Goal: Task Accomplishment & Management: Manage account settings

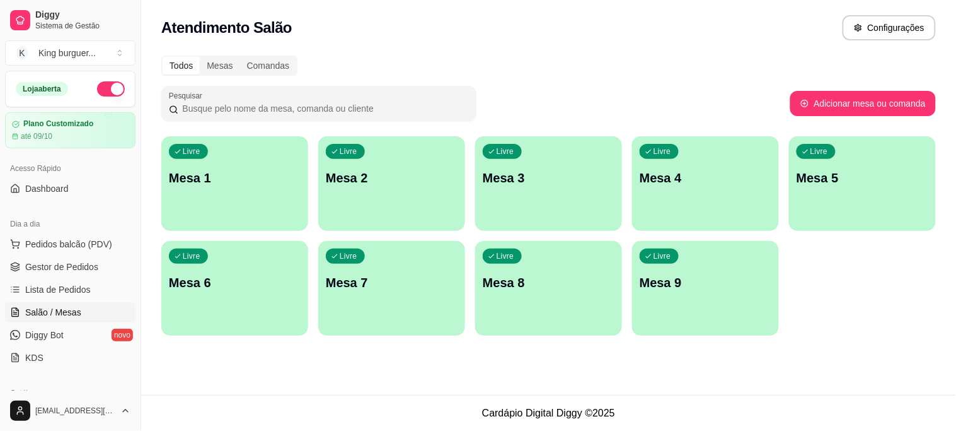
click at [714, 204] on div "Livre Mesa 4" at bounding box center [705, 175] width 147 height 79
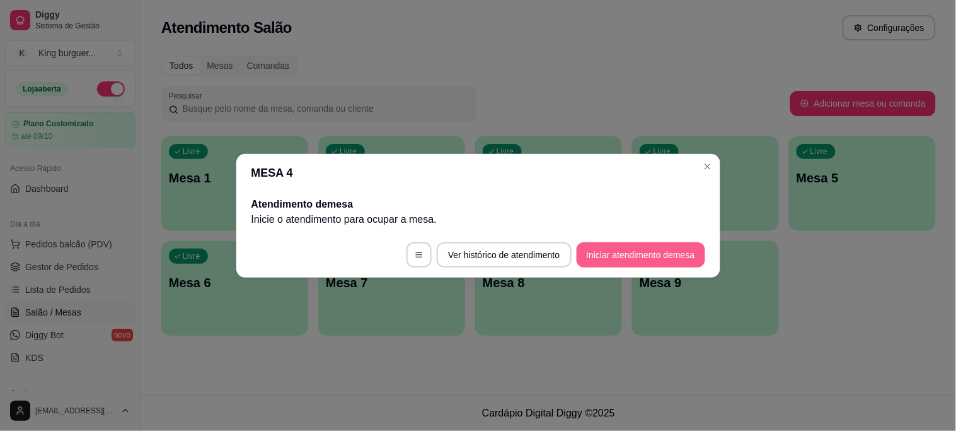
click at [658, 255] on button "Iniciar atendimento de mesa" at bounding box center [641, 254] width 129 height 25
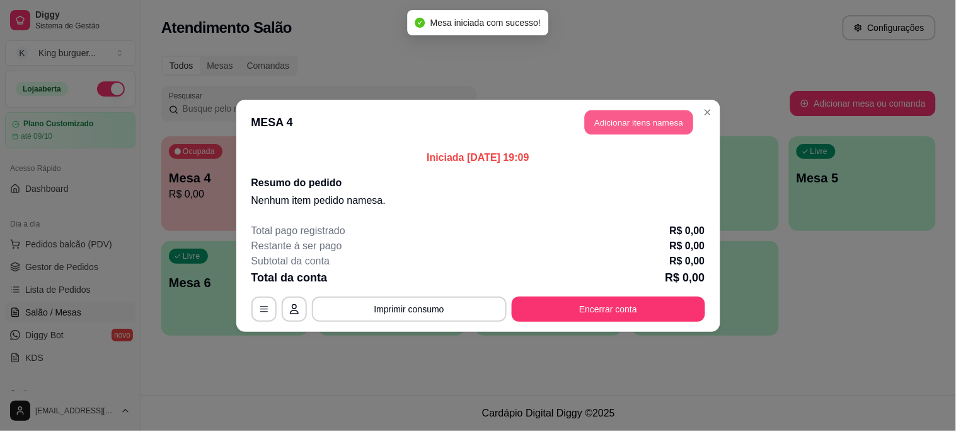
click at [635, 113] on button "Adicionar itens na mesa" at bounding box center [639, 122] width 108 height 25
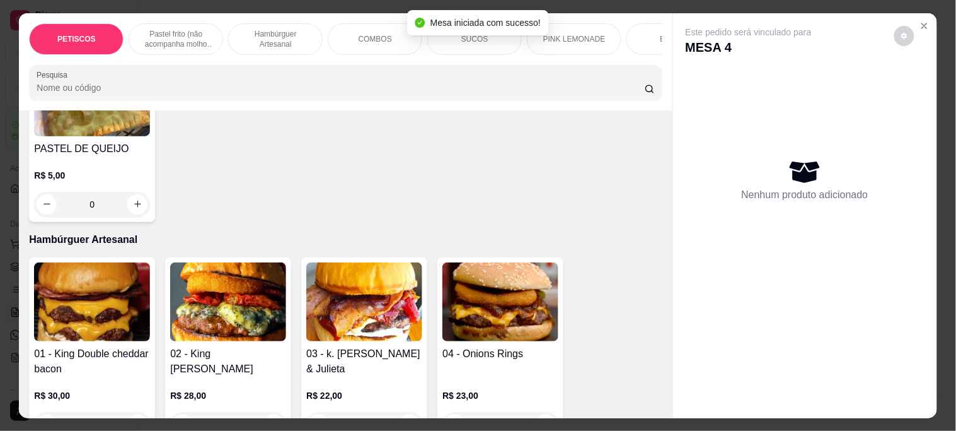
scroll to position [910, 0]
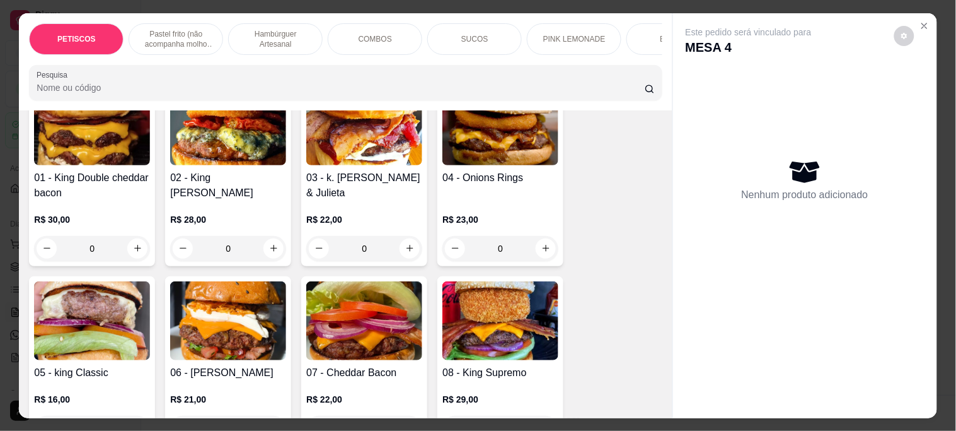
click at [108, 325] on img at bounding box center [92, 320] width 116 height 79
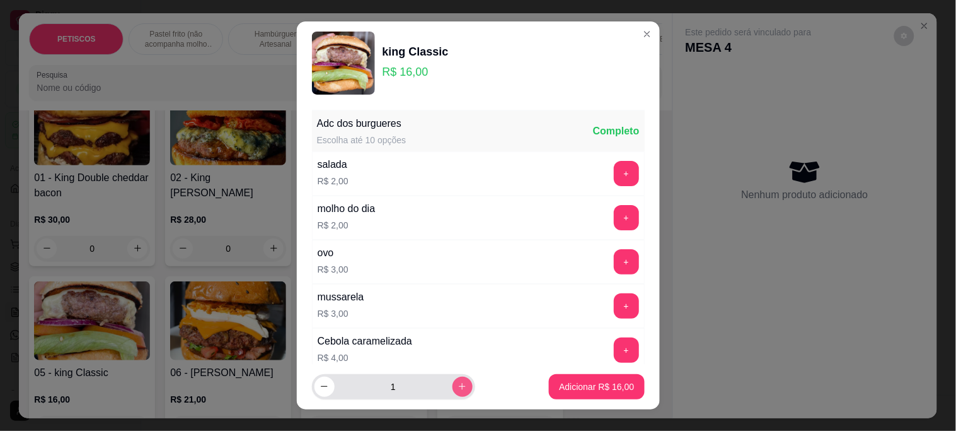
click at [458, 385] on icon "increase-product-quantity" at bounding box center [462, 385] width 9 height 9
type input "2"
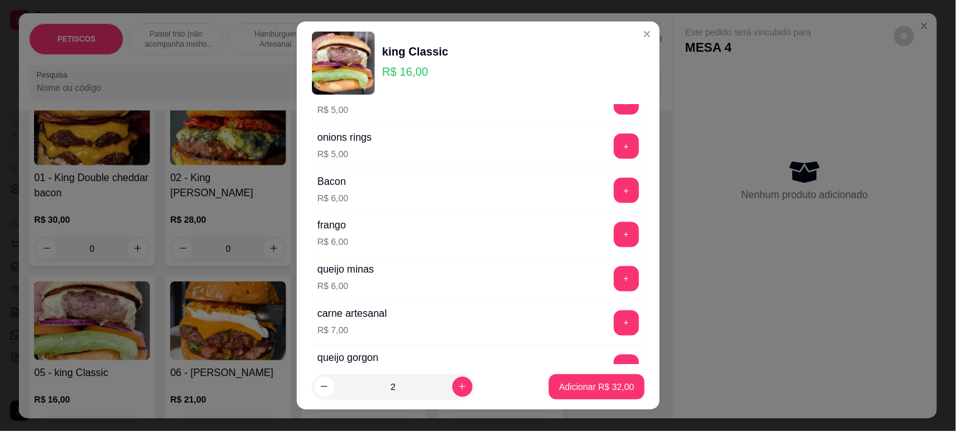
scroll to position [634, 0]
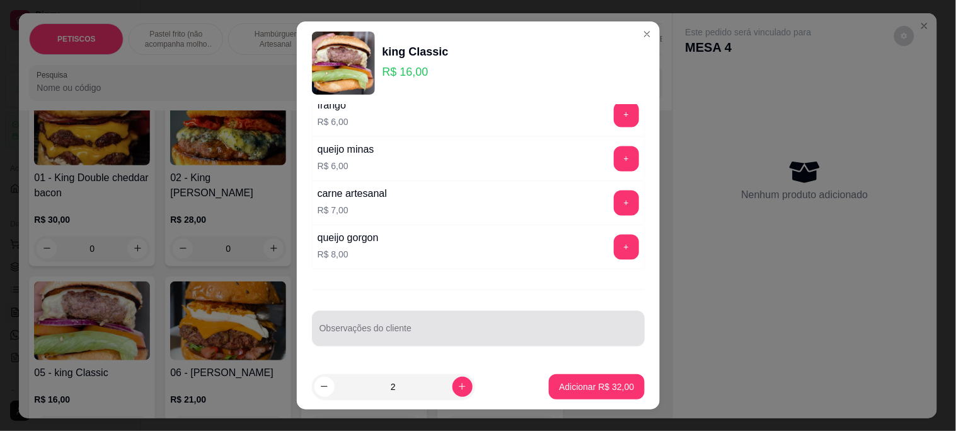
click at [351, 327] on div "Observações do cliente" at bounding box center [478, 328] width 333 height 35
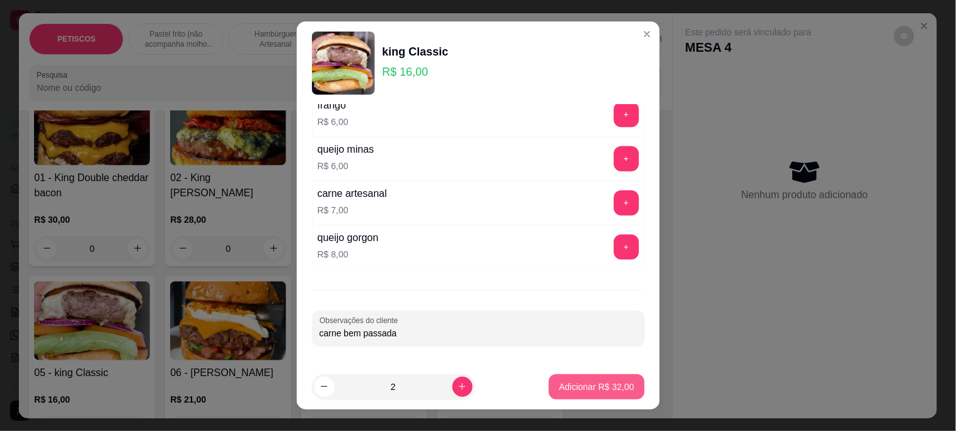
type input "carne bem passada"
click at [605, 386] on p "Adicionar R$ 32,00" at bounding box center [596, 386] width 75 height 13
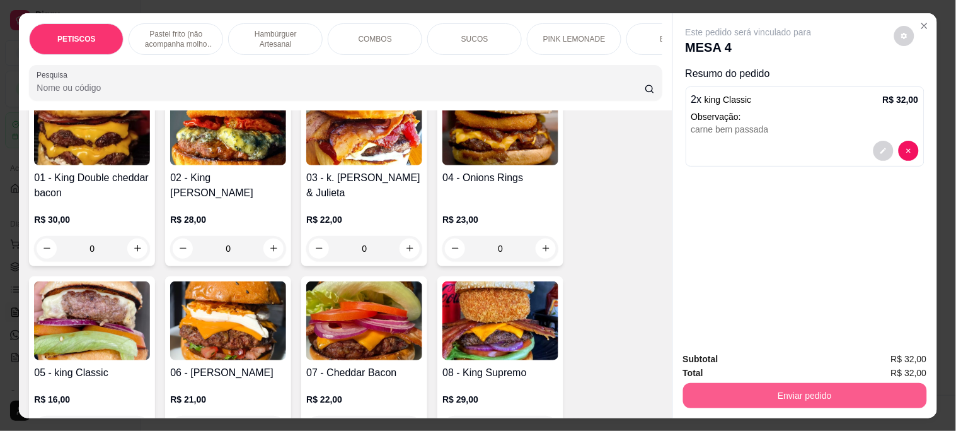
click at [687, 397] on button "Enviar pedido" at bounding box center [805, 395] width 244 height 25
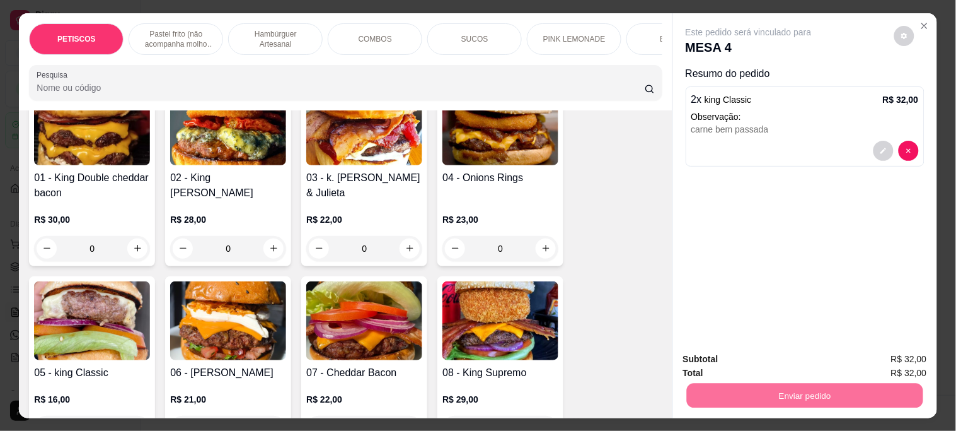
click at [724, 360] on button "Não registrar e enviar pedido" at bounding box center [763, 358] width 127 height 23
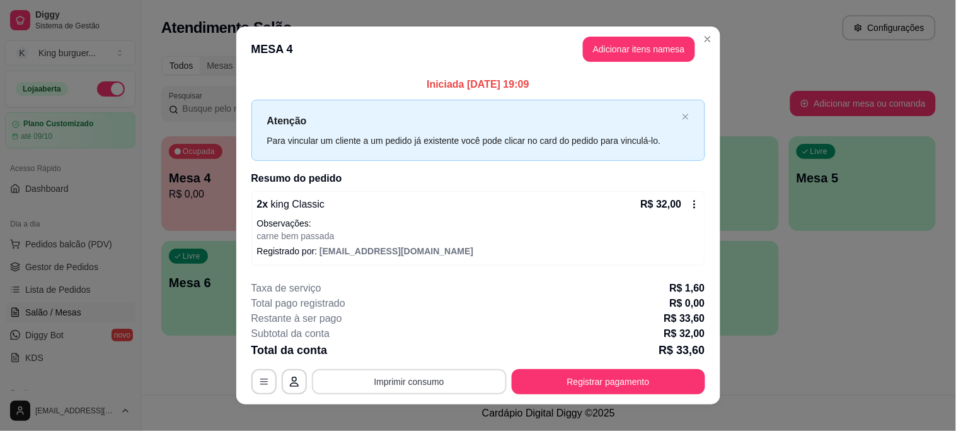
click at [412, 375] on button "Imprimir consumo" at bounding box center [409, 381] width 195 height 25
click at [417, 349] on button "IMPRESSORA" at bounding box center [407, 352] width 91 height 20
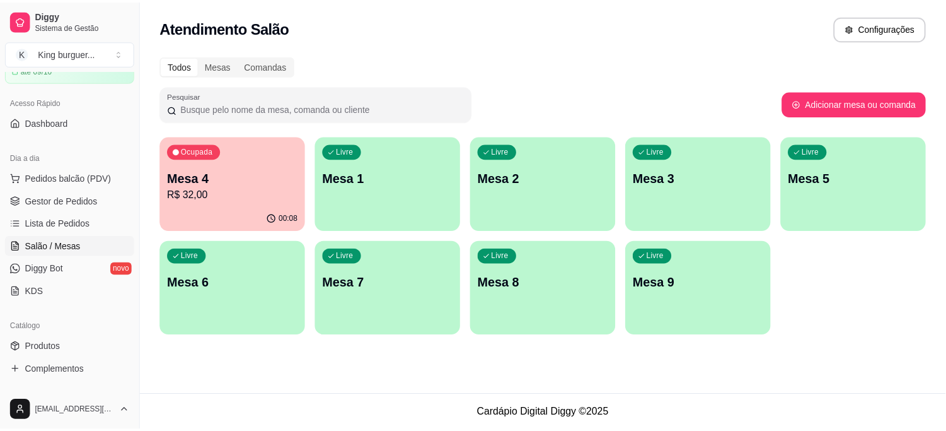
scroll to position [210, 0]
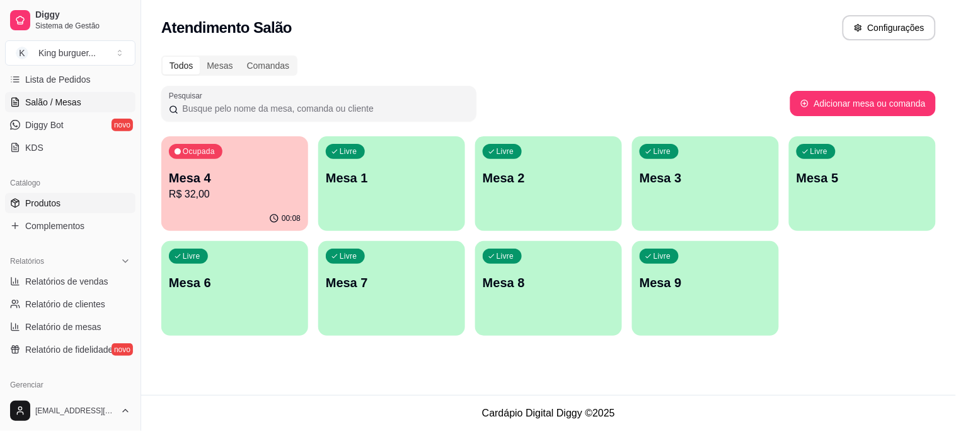
click at [61, 197] on link "Produtos" at bounding box center [70, 203] width 130 height 20
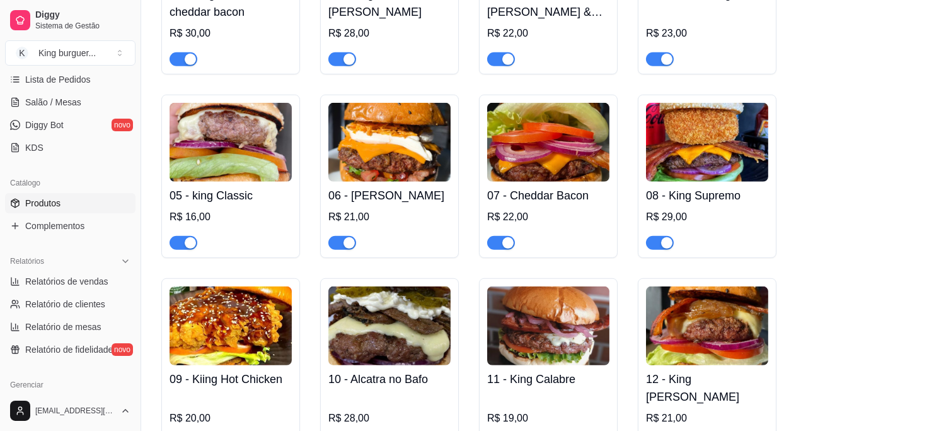
scroll to position [1331, 0]
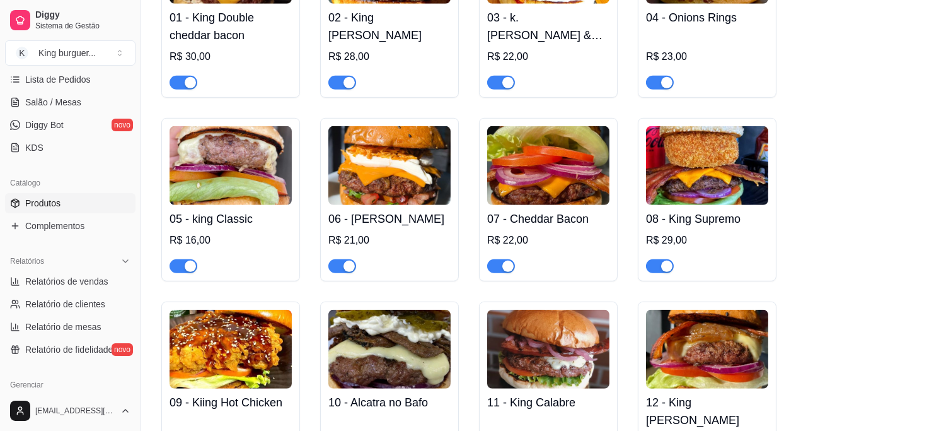
click at [652, 269] on span "button" at bounding box center [660, 266] width 28 height 14
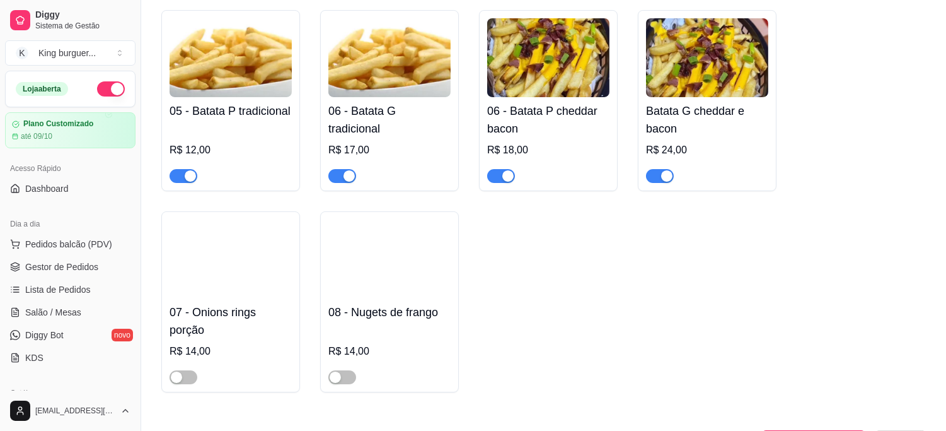
scroll to position [0, 0]
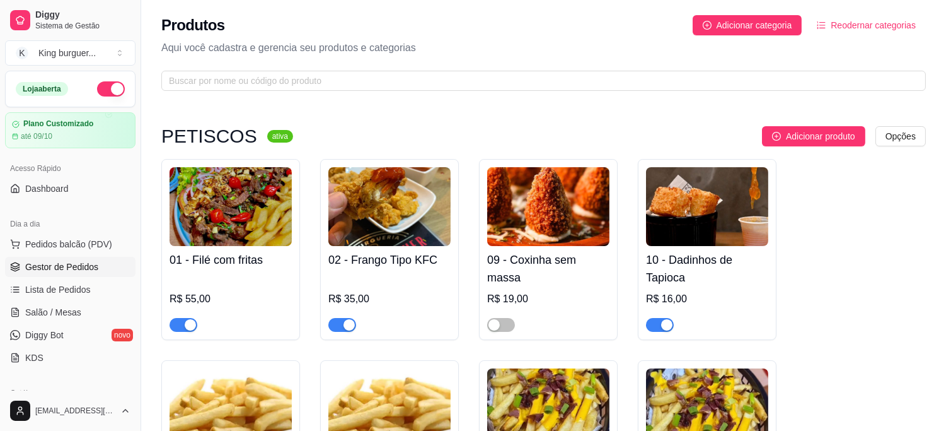
click at [85, 265] on span "Gestor de Pedidos" at bounding box center [61, 266] width 73 height 13
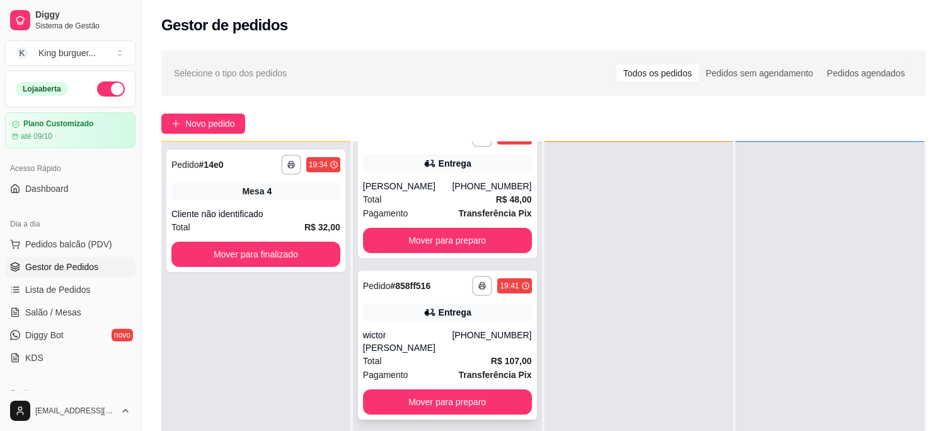
scroll to position [192, 0]
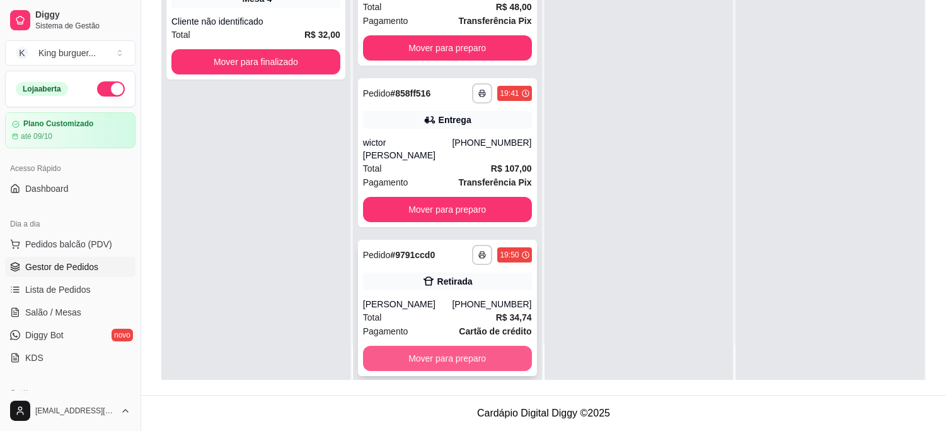
click at [487, 345] on button "Mover para preparo" at bounding box center [447, 357] width 169 height 25
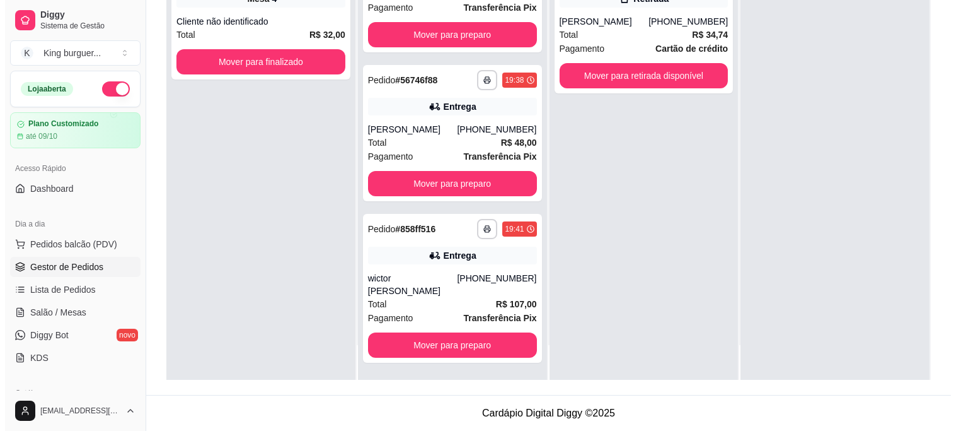
scroll to position [28, 0]
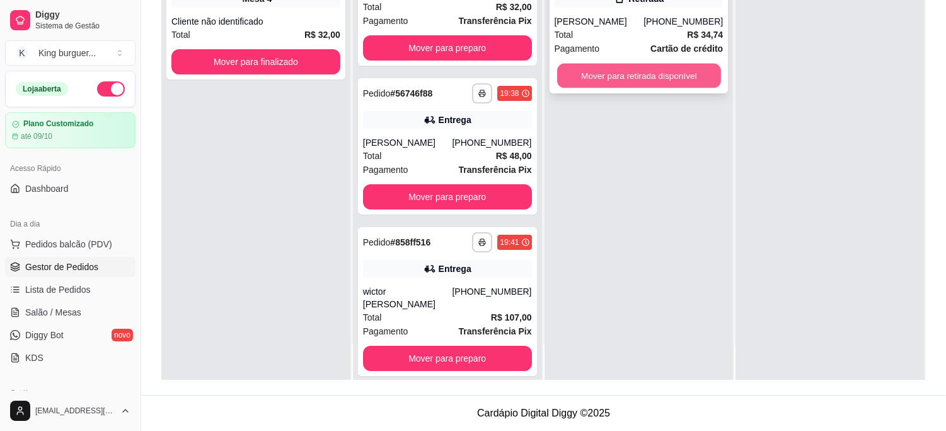
click at [683, 74] on button "Mover para retirada disponível" at bounding box center [639, 76] width 164 height 25
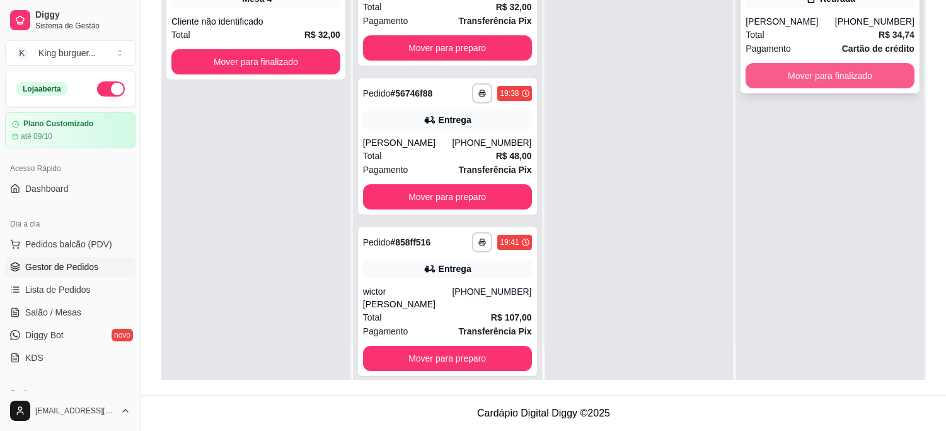
click at [749, 84] on button "Mover para finalizado" at bounding box center [830, 75] width 169 height 25
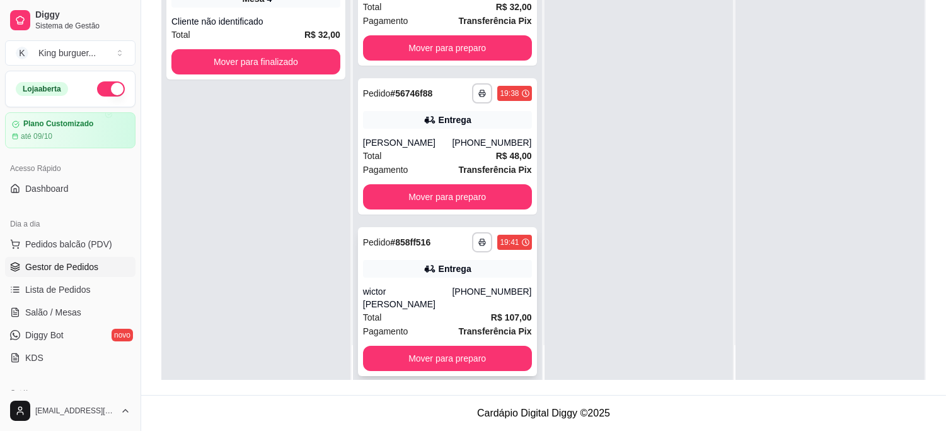
click at [423, 276] on div "**********" at bounding box center [447, 301] width 179 height 149
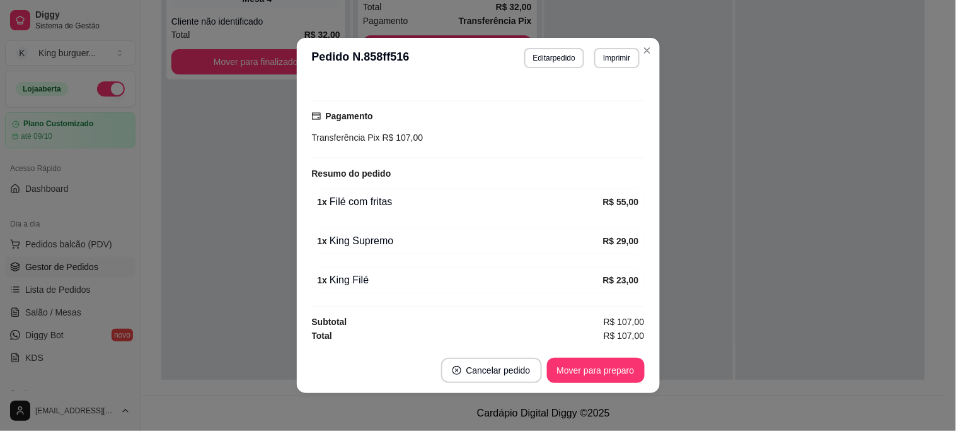
scroll to position [3, 0]
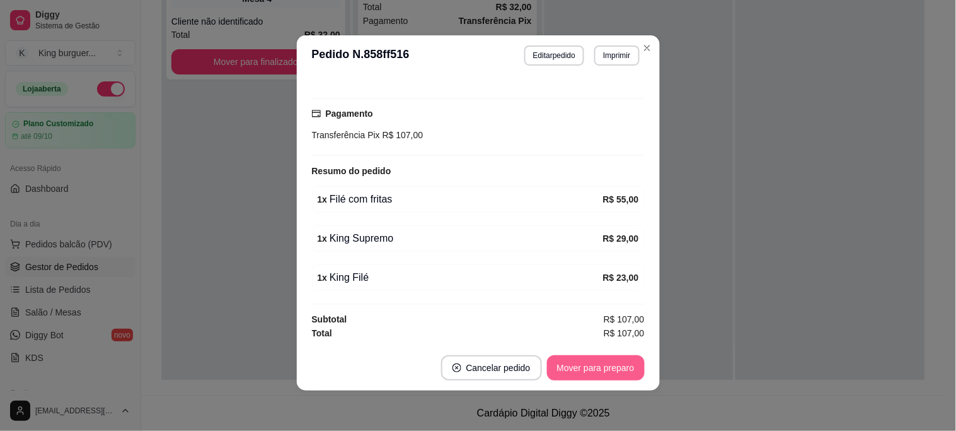
click at [589, 366] on button "Mover para preparo" at bounding box center [596, 367] width 98 height 25
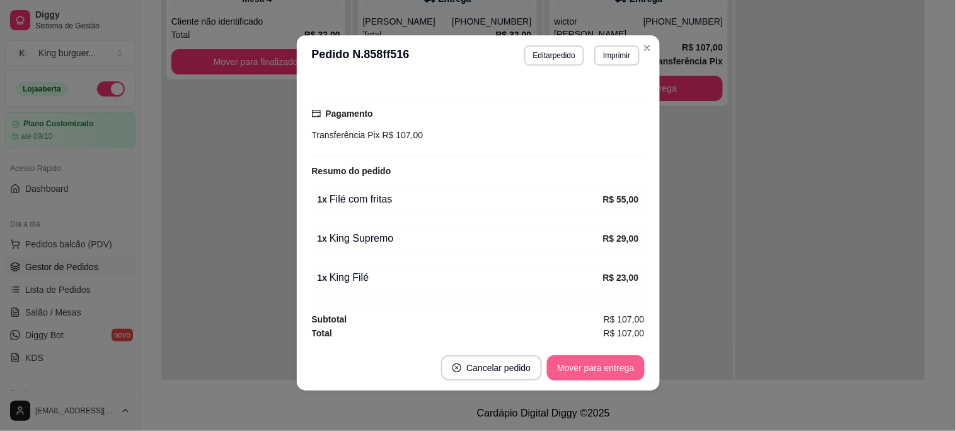
click at [589, 366] on button "Mover para entrega" at bounding box center [595, 367] width 97 height 25
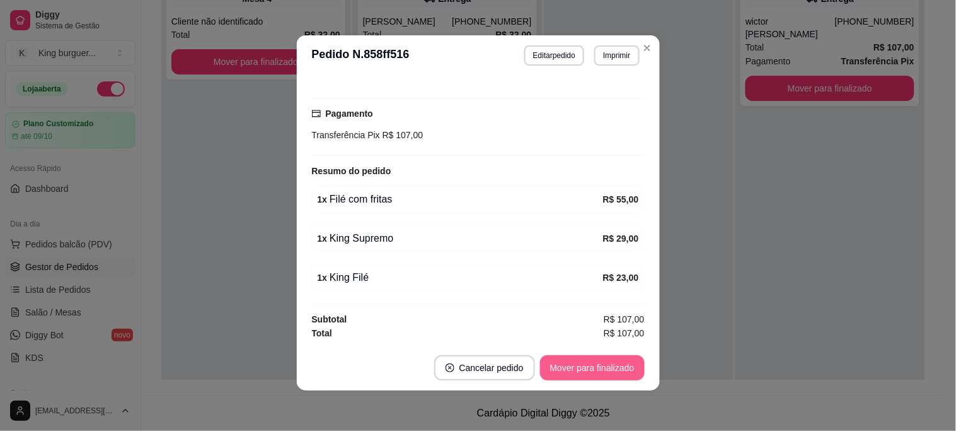
click at [589, 366] on button "Mover para finalizado" at bounding box center [592, 367] width 105 height 25
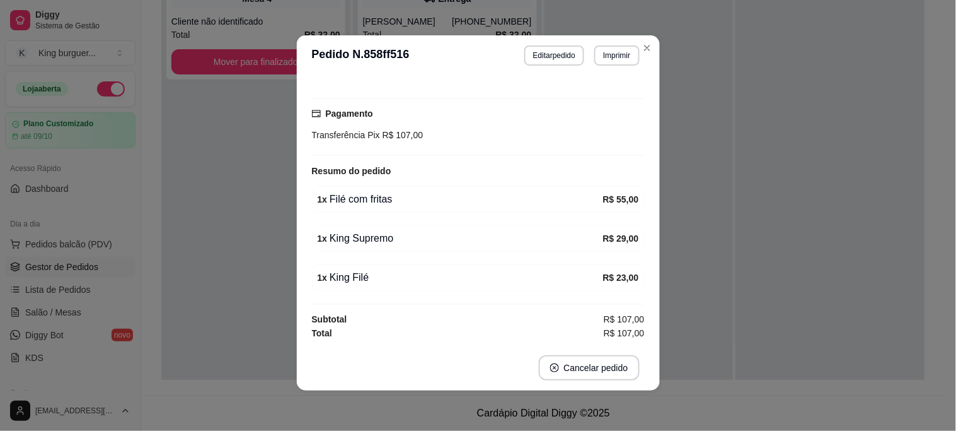
scroll to position [281, 0]
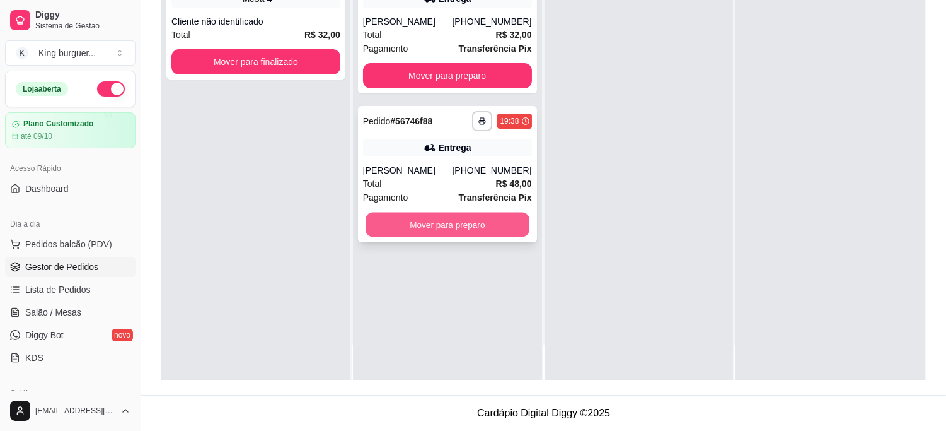
click at [470, 232] on button "Mover para preparo" at bounding box center [448, 224] width 164 height 25
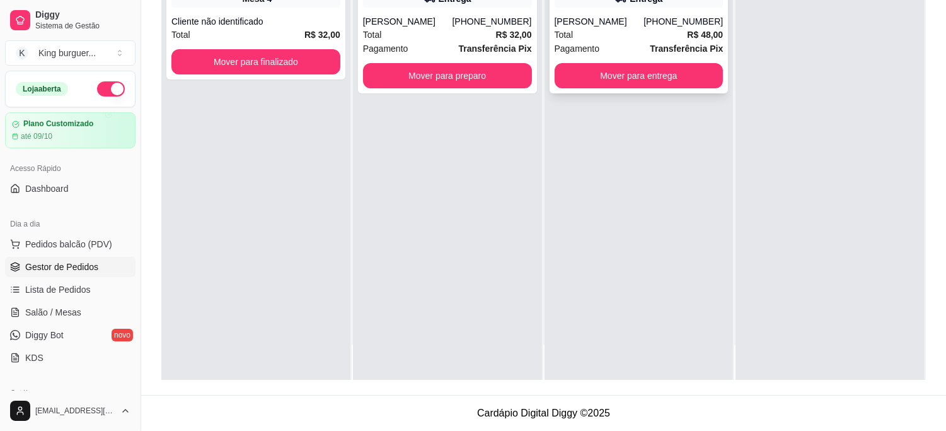
click at [651, 30] on div "Total R$ 48,00" at bounding box center [639, 35] width 169 height 14
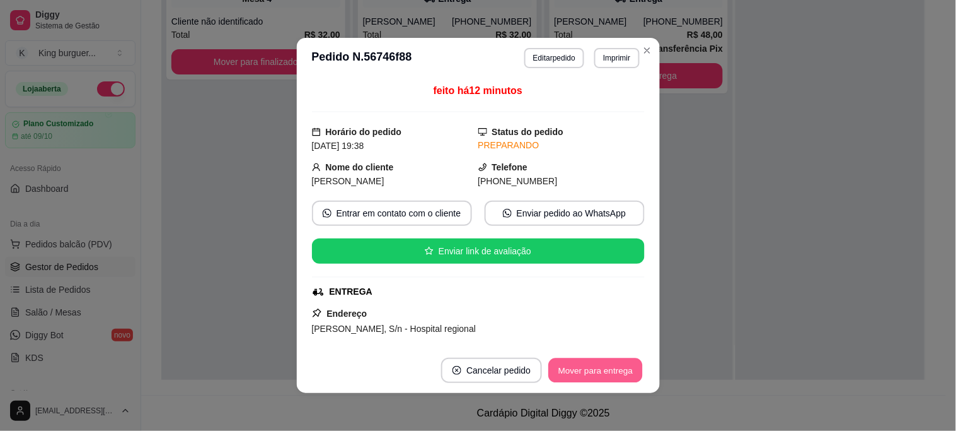
click at [584, 370] on button "Mover para entrega" at bounding box center [596, 370] width 95 height 25
click at [584, 370] on div "Mover para entrega" at bounding box center [595, 369] width 97 height 25
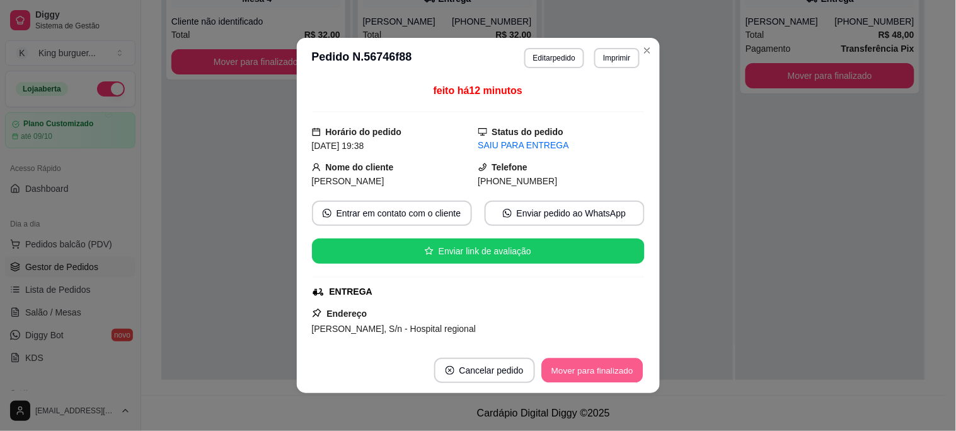
click at [585, 370] on button "Mover para finalizado" at bounding box center [592, 370] width 101 height 25
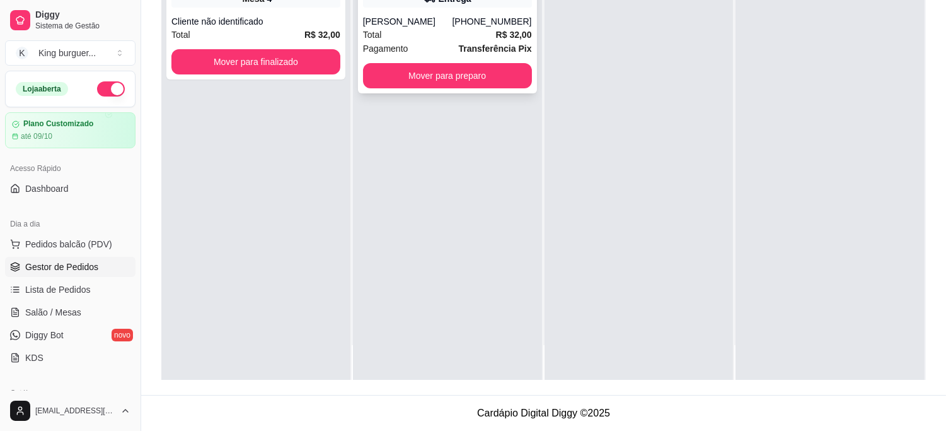
click at [487, 38] on div "Total R$ 32,00" at bounding box center [447, 35] width 169 height 14
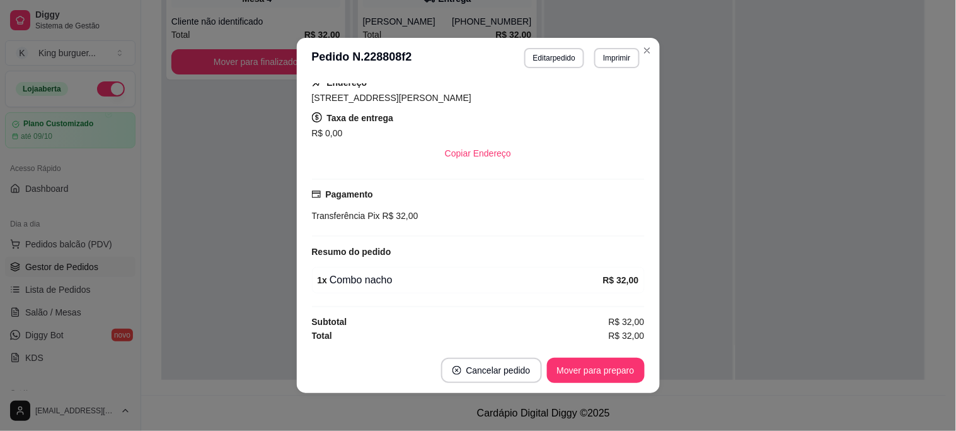
scroll to position [3, 0]
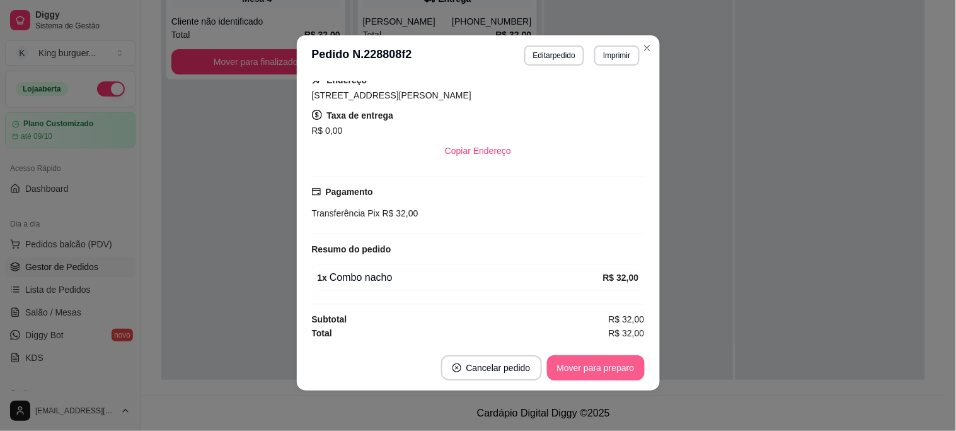
click at [577, 368] on button "Mover para preparo" at bounding box center [596, 367] width 98 height 25
click at [579, 366] on div "Mover para preparo" at bounding box center [587, 367] width 115 height 25
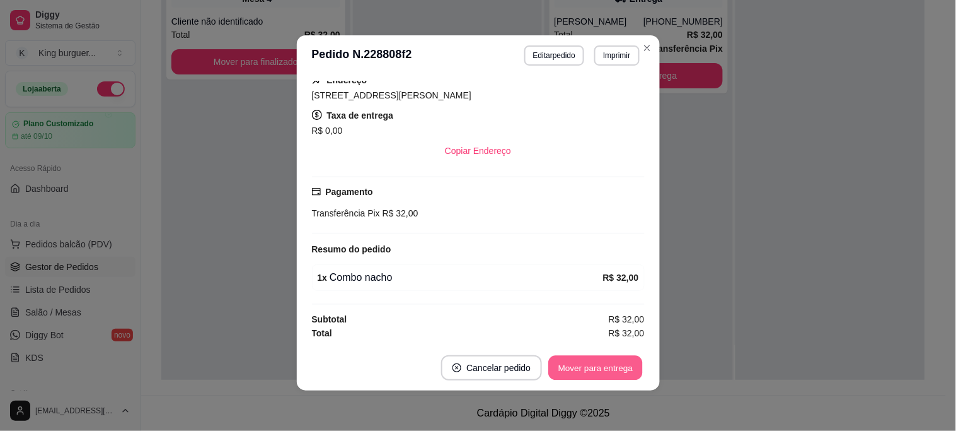
click at [579, 366] on button "Mover para entrega" at bounding box center [596, 368] width 95 height 25
click at [579, 366] on div "Mover para entrega" at bounding box center [595, 367] width 97 height 25
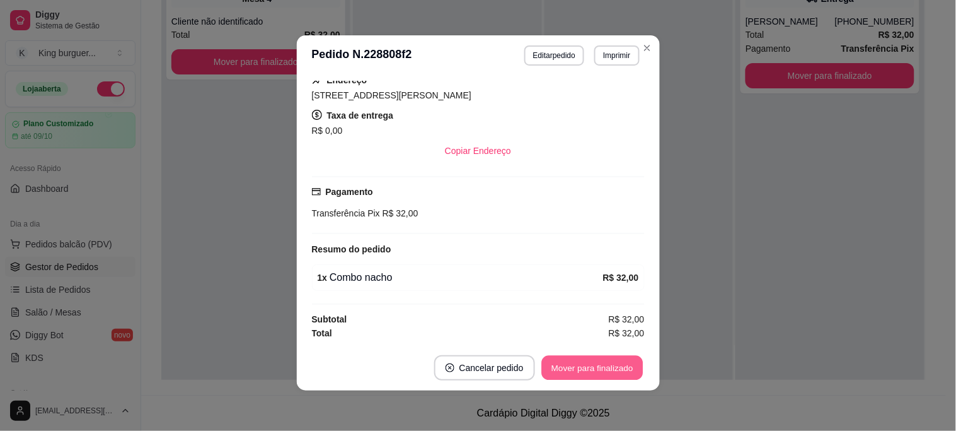
click at [615, 357] on button "Mover para finalizado" at bounding box center [592, 368] width 101 height 25
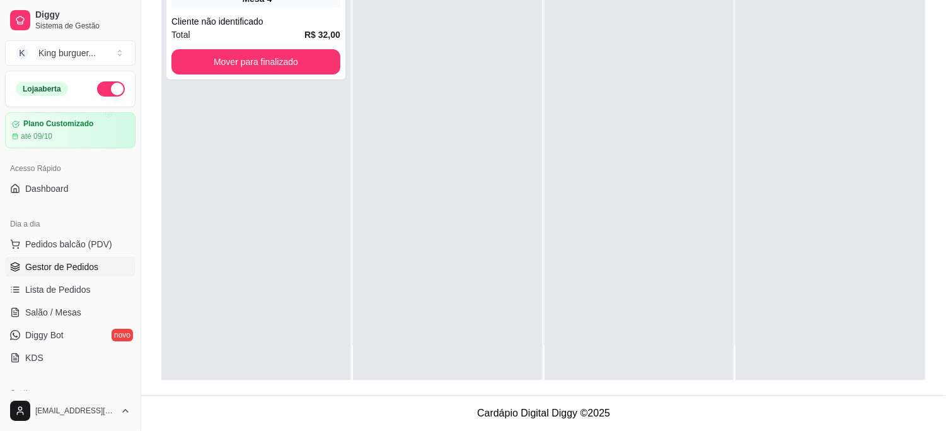
scroll to position [0, 0]
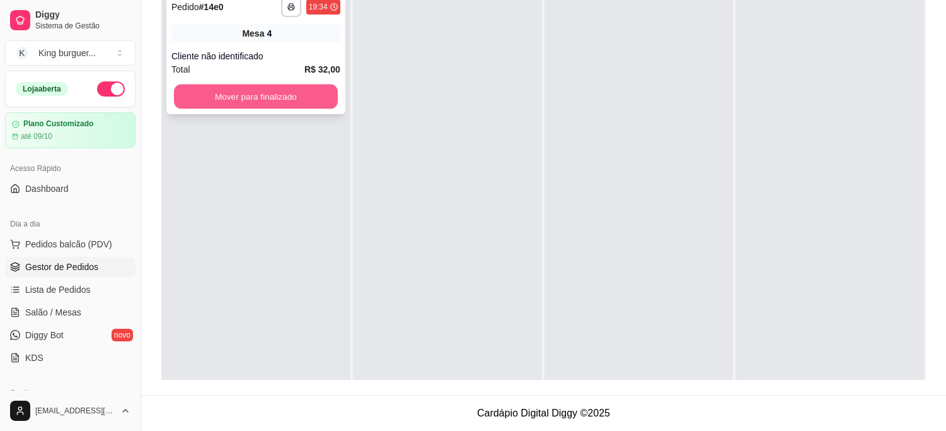
click at [251, 90] on button "Mover para finalizado" at bounding box center [256, 96] width 164 height 25
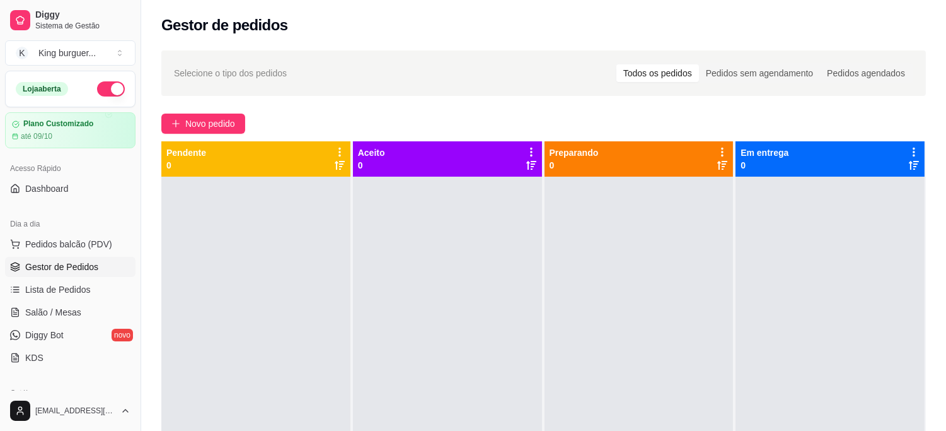
click at [197, 134] on div "Selecione o tipo dos pedidos Todos os pedidos Pedidos sem agendamento Pedidos a…" at bounding box center [543, 315] width 805 height 544
click at [198, 128] on span "Novo pedido" at bounding box center [210, 124] width 50 height 14
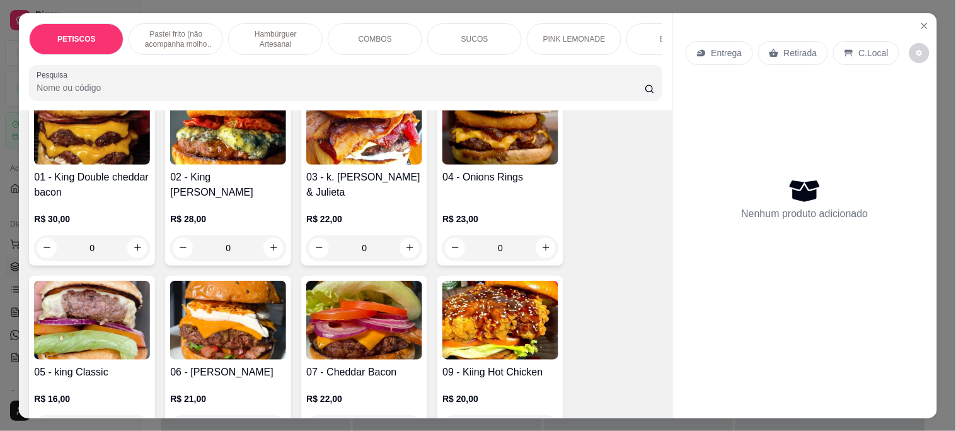
scroll to position [910, 0]
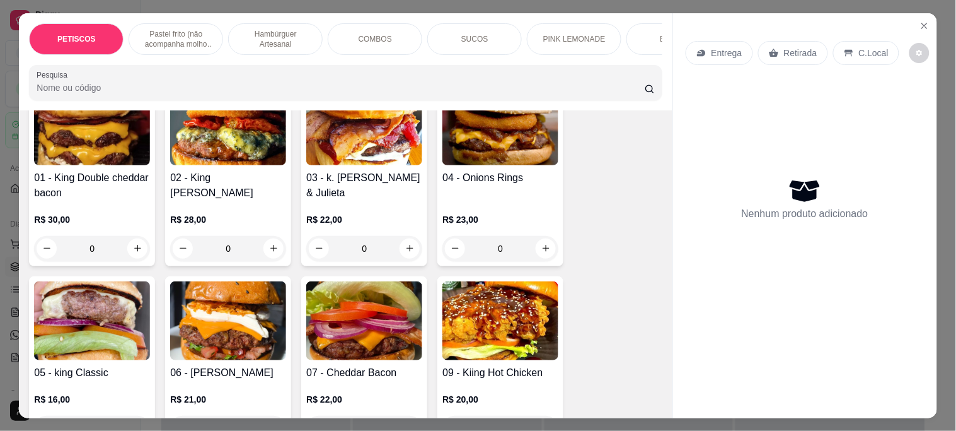
click at [348, 156] on img at bounding box center [364, 125] width 116 height 79
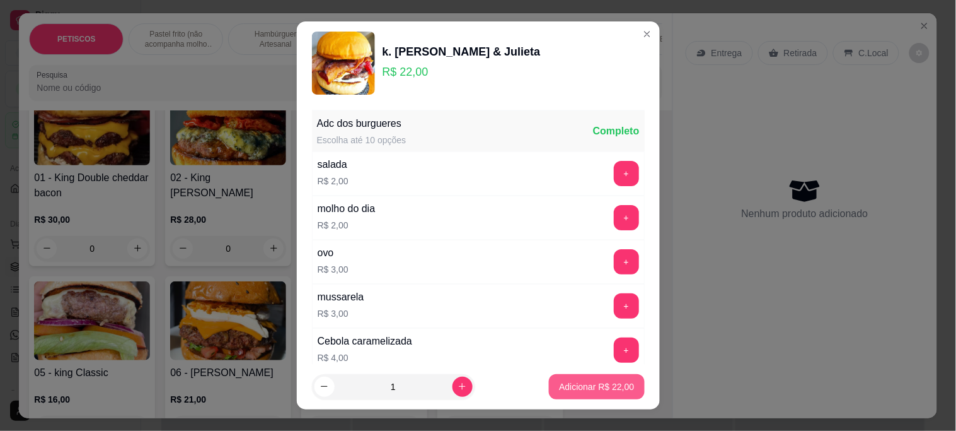
click at [559, 383] on p "Adicionar R$ 22,00" at bounding box center [596, 386] width 75 height 13
type input "1"
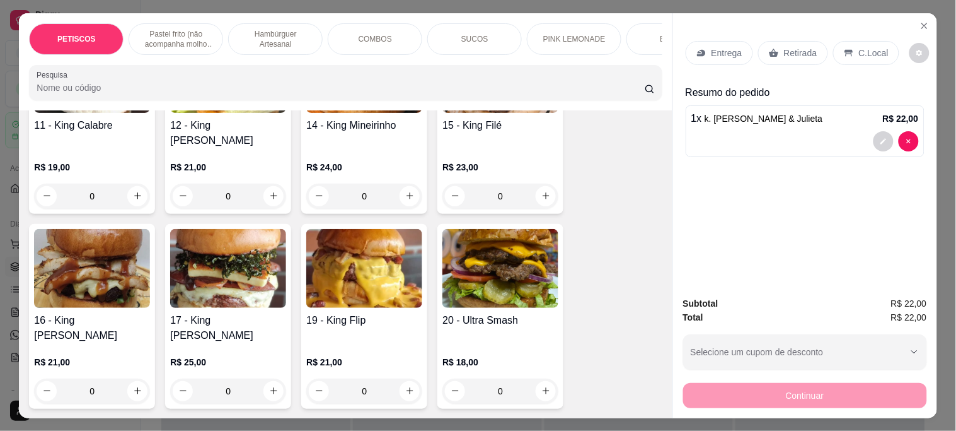
scroll to position [1261, 0]
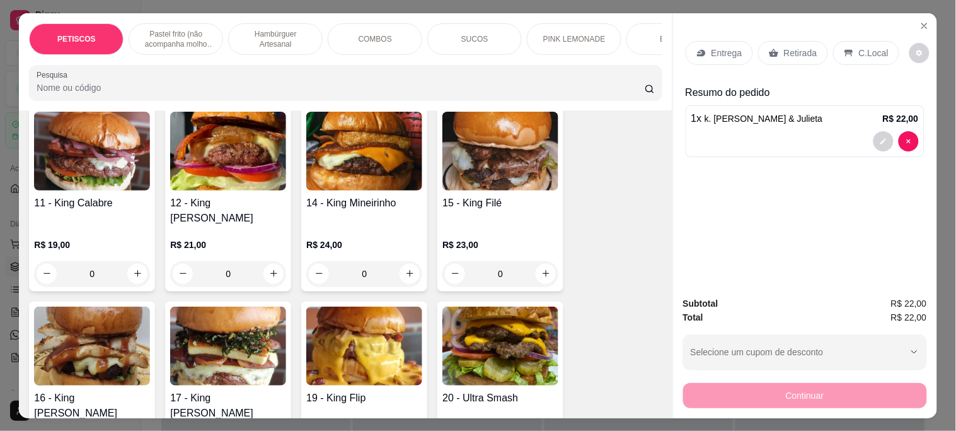
click at [349, 160] on img at bounding box center [364, 151] width 116 height 79
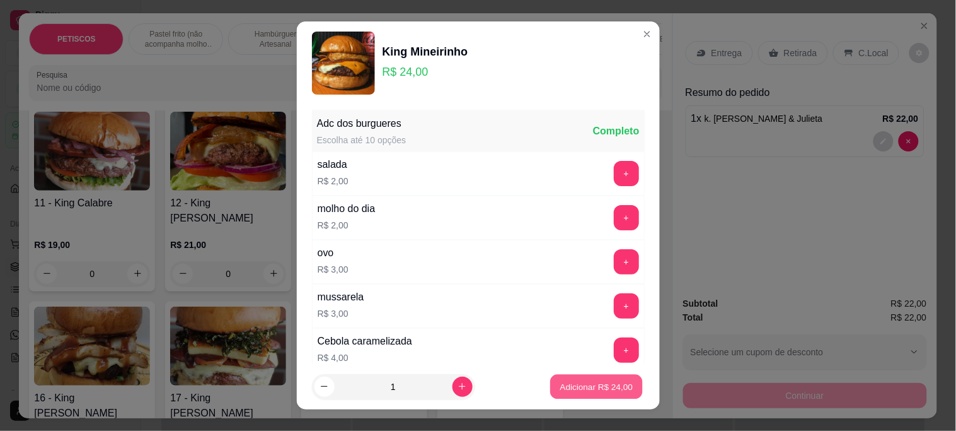
click at [560, 388] on p "Adicionar R$ 24,00" at bounding box center [596, 386] width 73 height 12
type input "1"
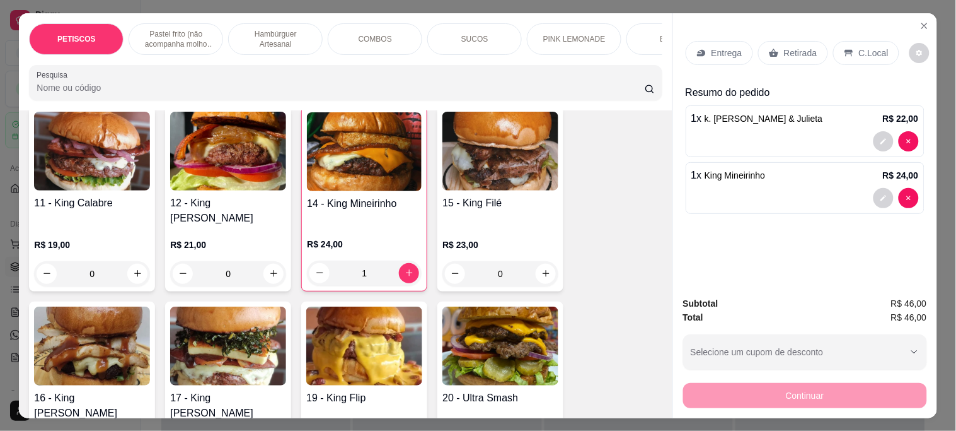
click at [715, 47] on p "Entrega" at bounding box center [727, 53] width 31 height 13
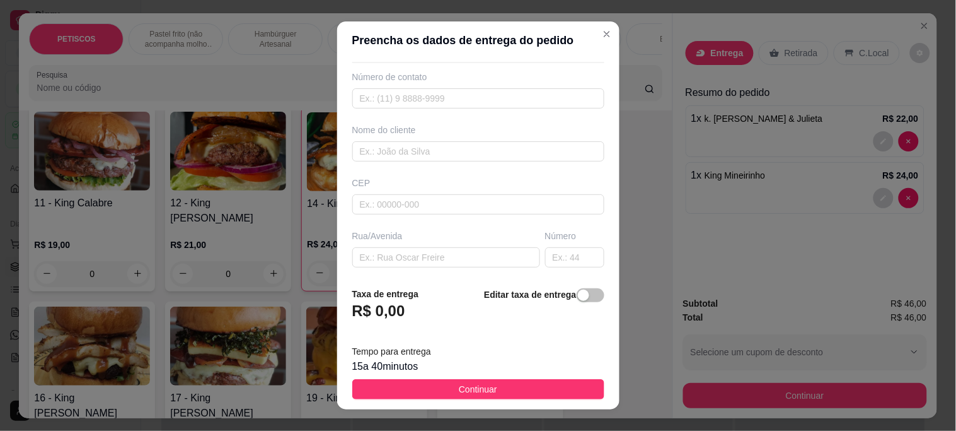
scroll to position [70, 0]
click at [366, 236] on input "text" at bounding box center [446, 233] width 188 height 20
paste input "Residencial Vale do [STREET_ADDRESS]"
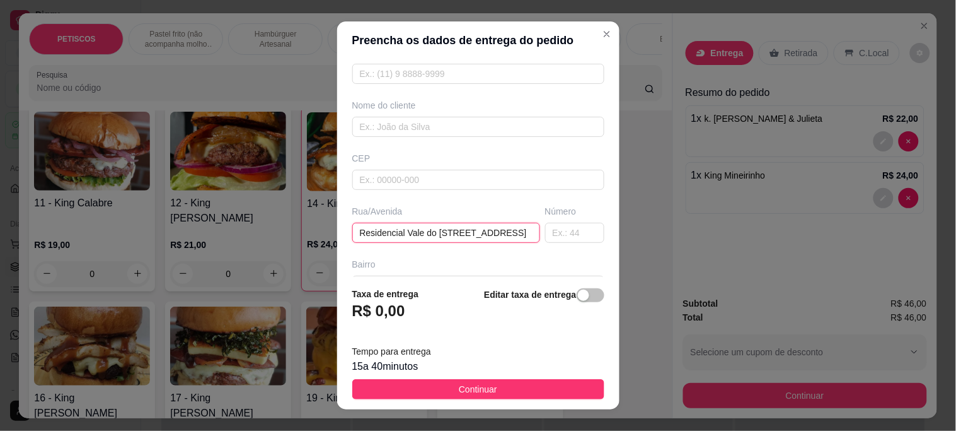
scroll to position [0, 38]
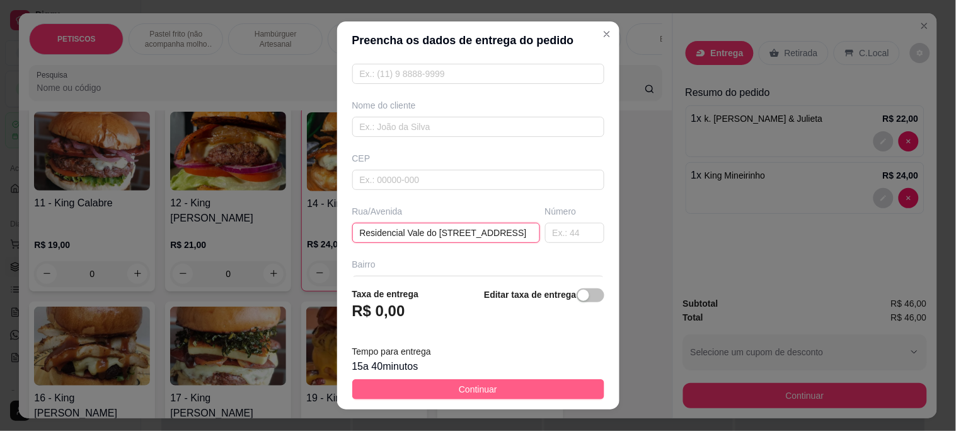
type input "Residencial Vale do [STREET_ADDRESS]"
click at [446, 388] on button "Continuar" at bounding box center [478, 389] width 252 height 20
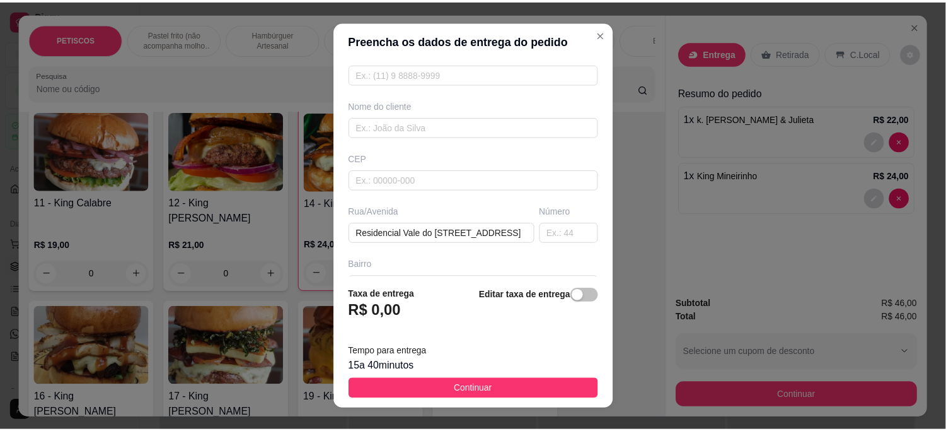
scroll to position [0, 0]
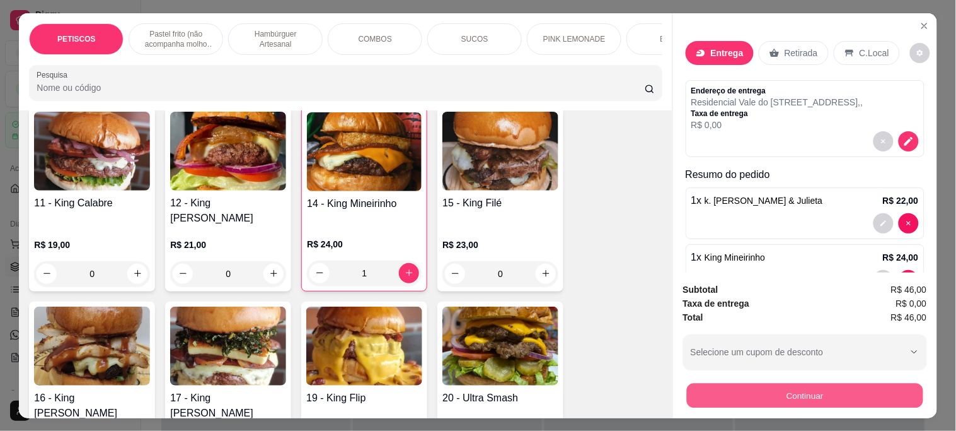
click at [797, 388] on button "Continuar" at bounding box center [805, 395] width 236 height 25
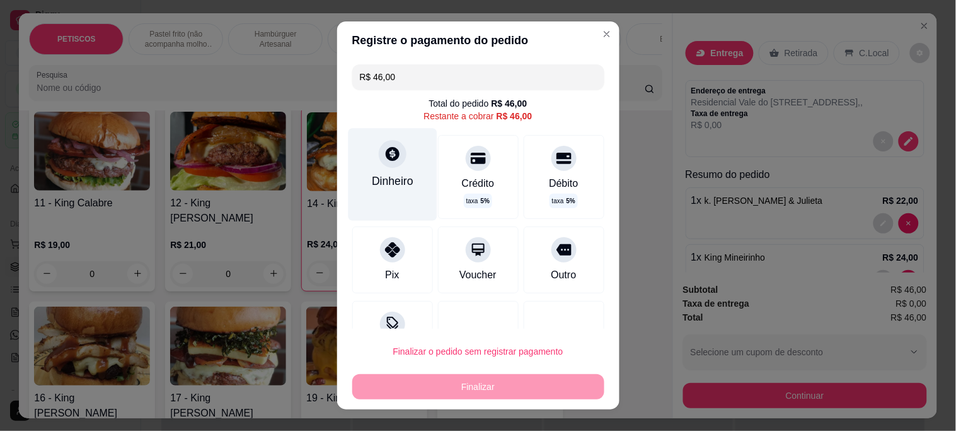
click at [383, 162] on div at bounding box center [393, 154] width 28 height 28
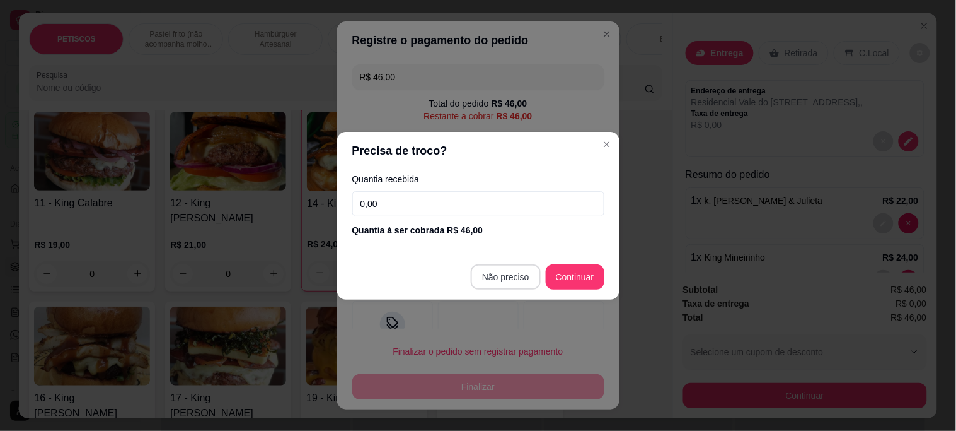
type input "R$ 0,00"
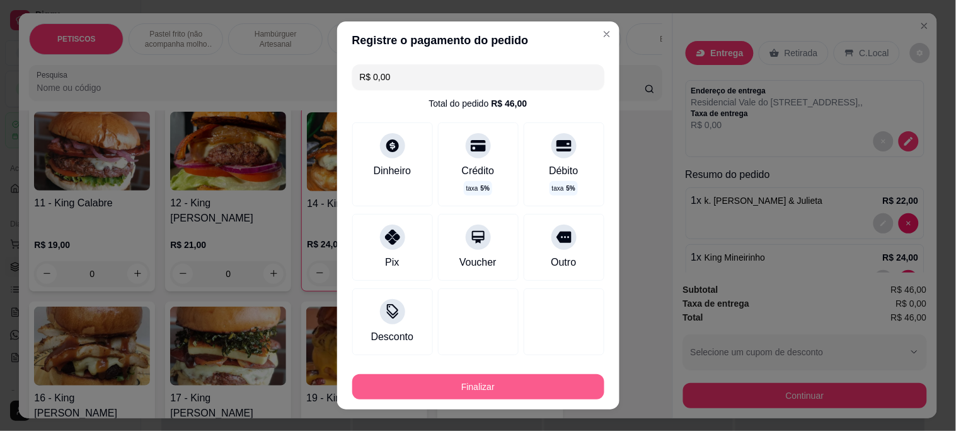
click at [543, 389] on button "Finalizar" at bounding box center [478, 386] width 252 height 25
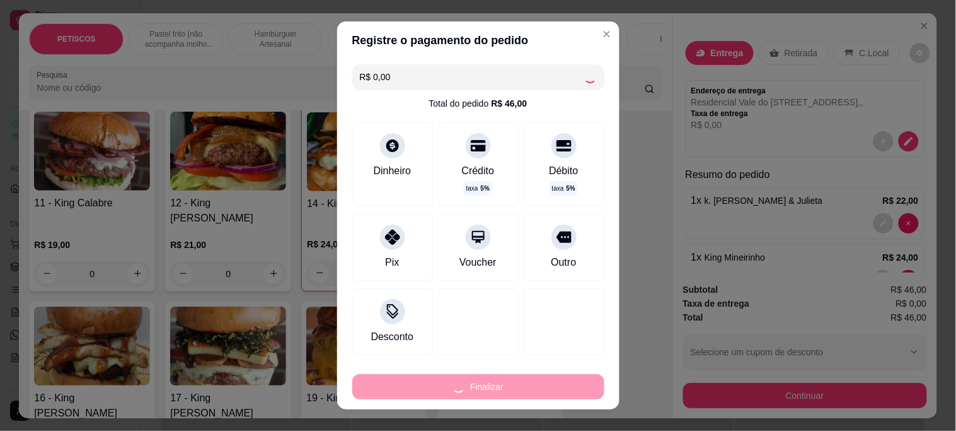
type input "0"
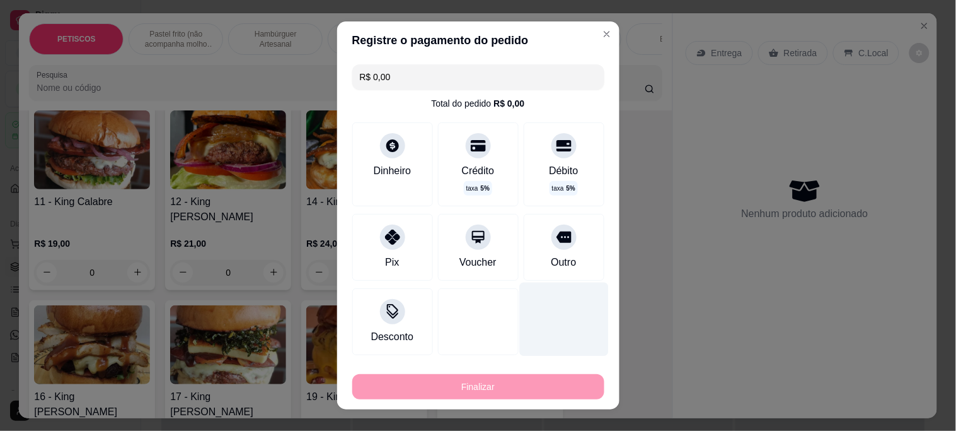
type input "-R$ 46,00"
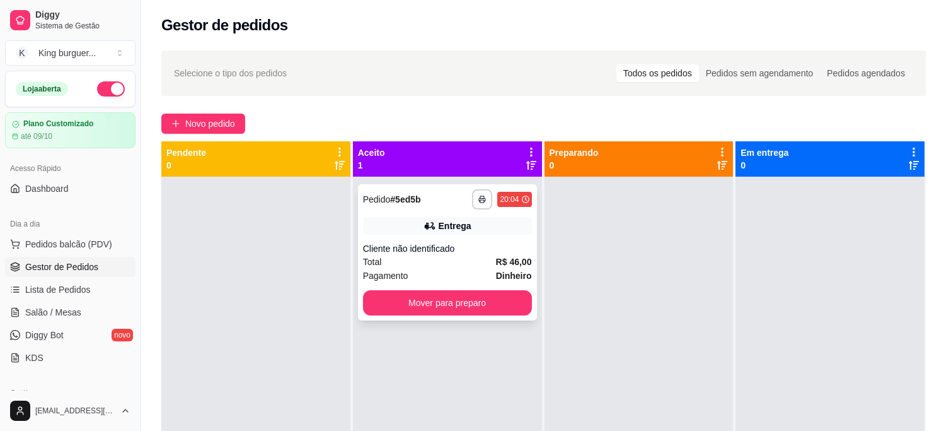
click at [478, 253] on div "Cliente não identificado" at bounding box center [447, 248] width 169 height 13
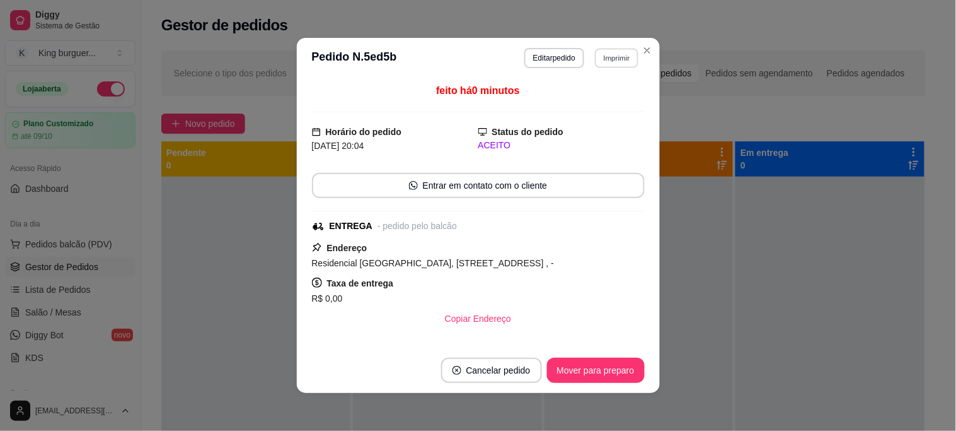
click at [610, 54] on button "Imprimir" at bounding box center [616, 58] width 43 height 20
click at [607, 99] on button "IMPRESSORA" at bounding box center [590, 103] width 91 height 20
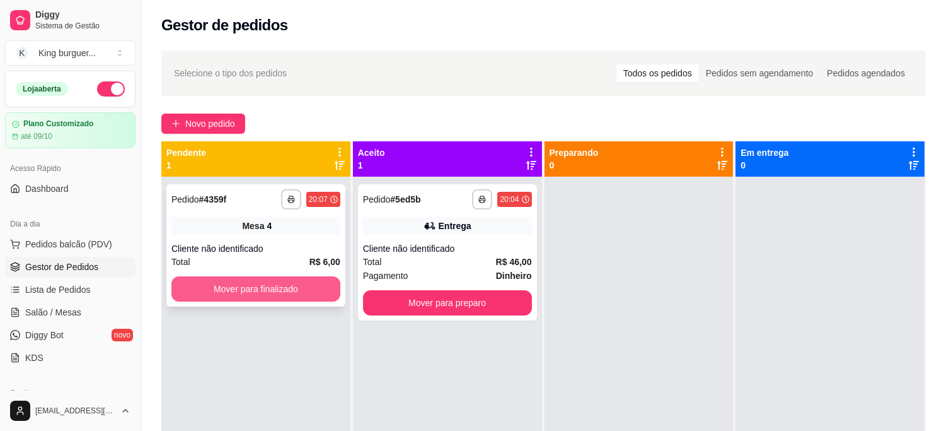
click at [229, 282] on button "Mover para finalizado" at bounding box center [255, 288] width 169 height 25
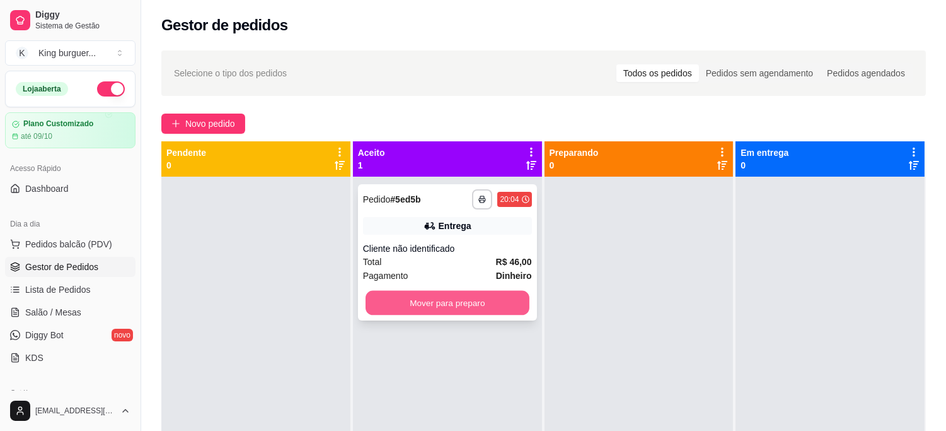
click at [482, 303] on button "Mover para preparo" at bounding box center [448, 303] width 164 height 25
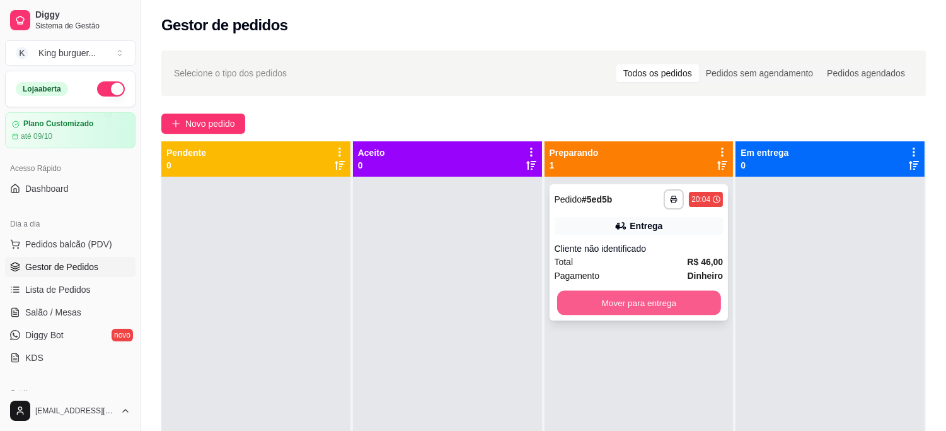
click at [588, 311] on button "Mover para entrega" at bounding box center [639, 303] width 164 height 25
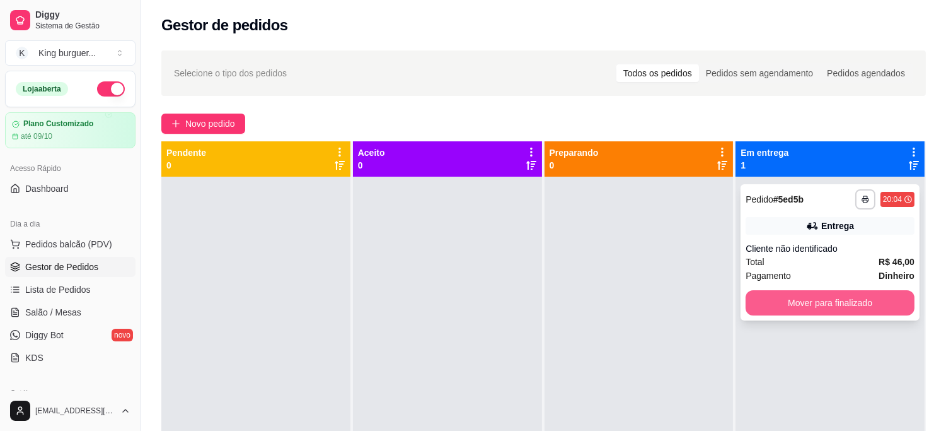
click at [755, 310] on button "Mover para finalizado" at bounding box center [830, 302] width 169 height 25
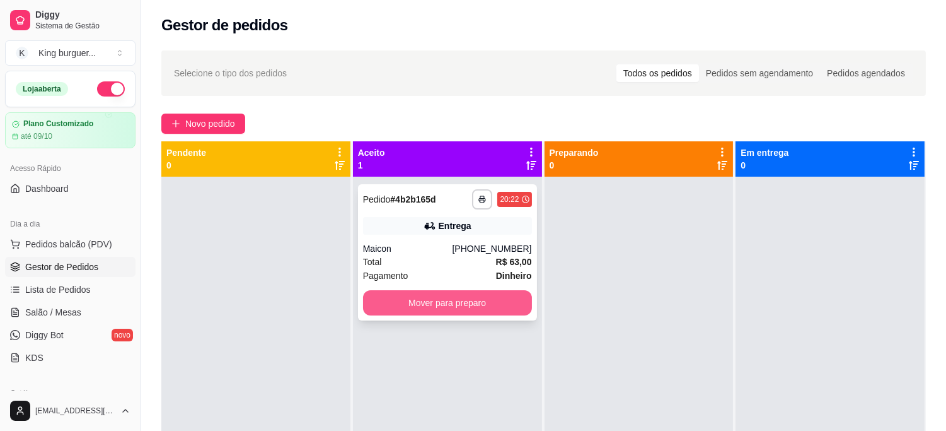
click at [458, 307] on button "Mover para preparo" at bounding box center [447, 302] width 169 height 25
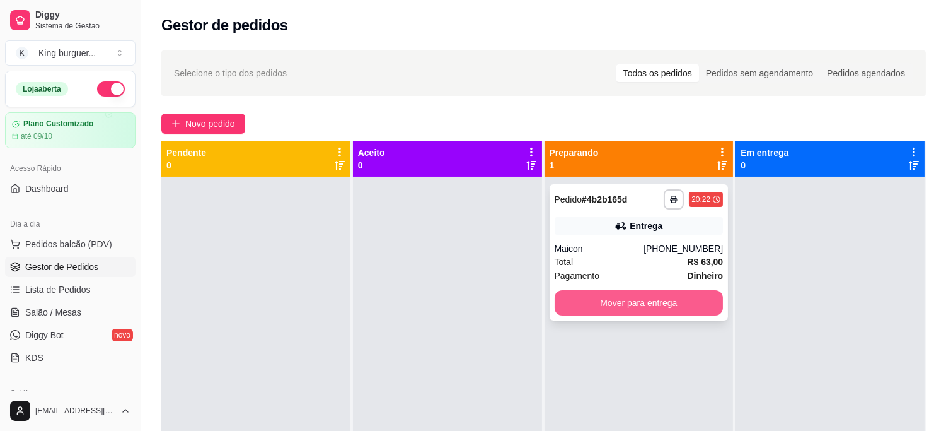
click at [606, 311] on button "Mover para entrega" at bounding box center [639, 302] width 169 height 25
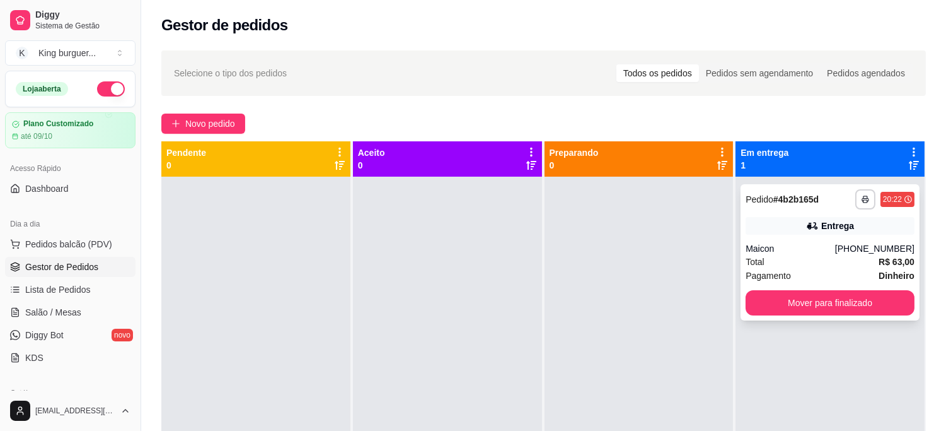
click at [784, 232] on div "Entrega" at bounding box center [830, 226] width 169 height 18
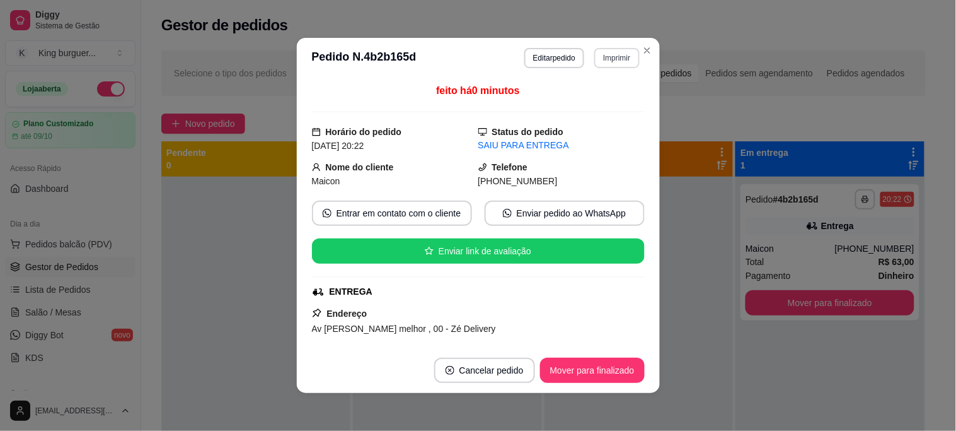
click at [600, 61] on button "Imprimir" at bounding box center [616, 58] width 45 height 20
click at [591, 109] on button "IMPRESSORA" at bounding box center [590, 103] width 91 height 20
click at [593, 373] on button "Mover para finalizado" at bounding box center [592, 369] width 105 height 25
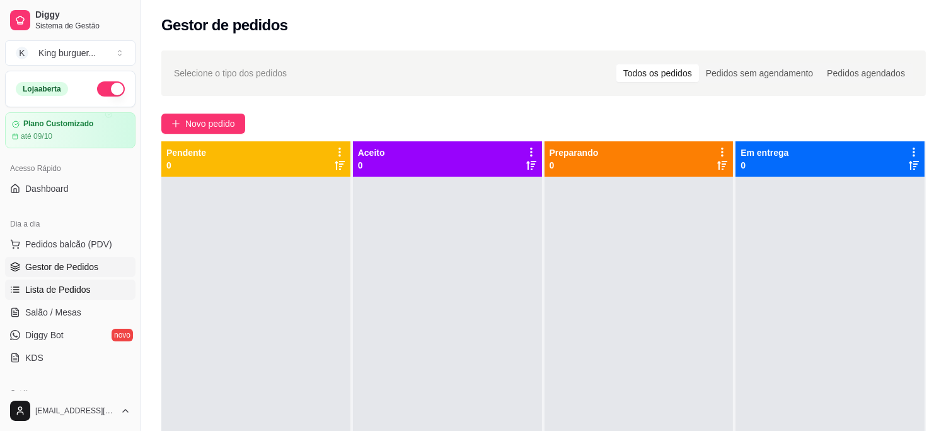
click at [82, 280] on link "Lista de Pedidos" at bounding box center [70, 289] width 130 height 20
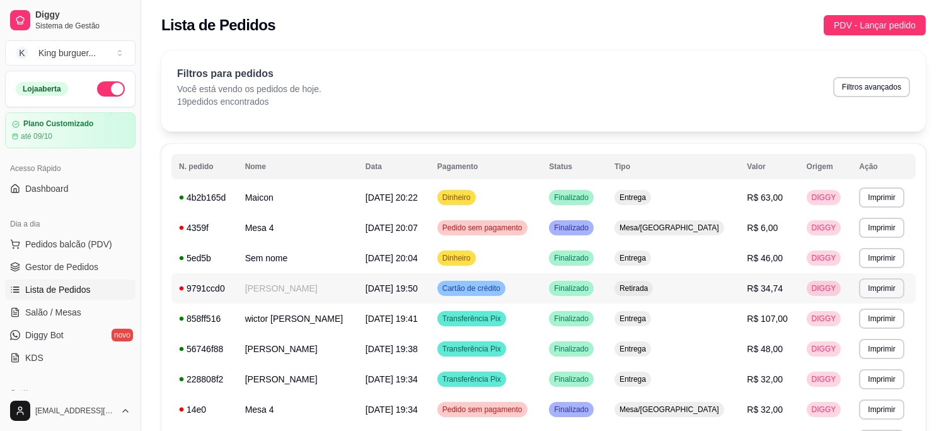
click at [765, 287] on span "R$ 34,74" at bounding box center [765, 288] width 36 height 10
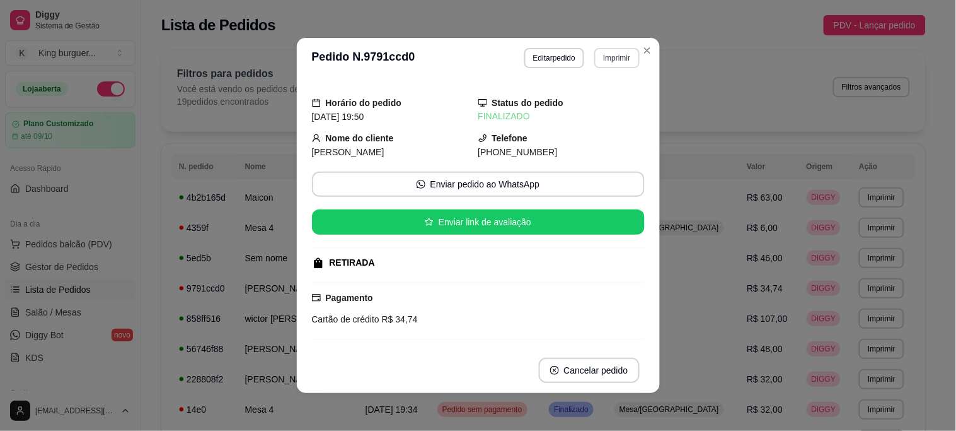
click at [613, 58] on button "Imprimir" at bounding box center [616, 58] width 45 height 20
click at [610, 99] on button "IMPRESSORA" at bounding box center [590, 103] width 91 height 20
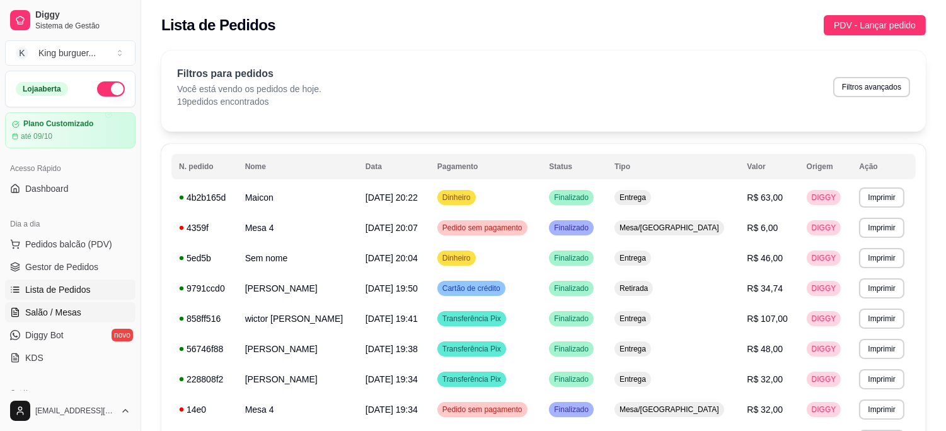
click at [84, 313] on link "Salão / Mesas" at bounding box center [70, 312] width 130 height 20
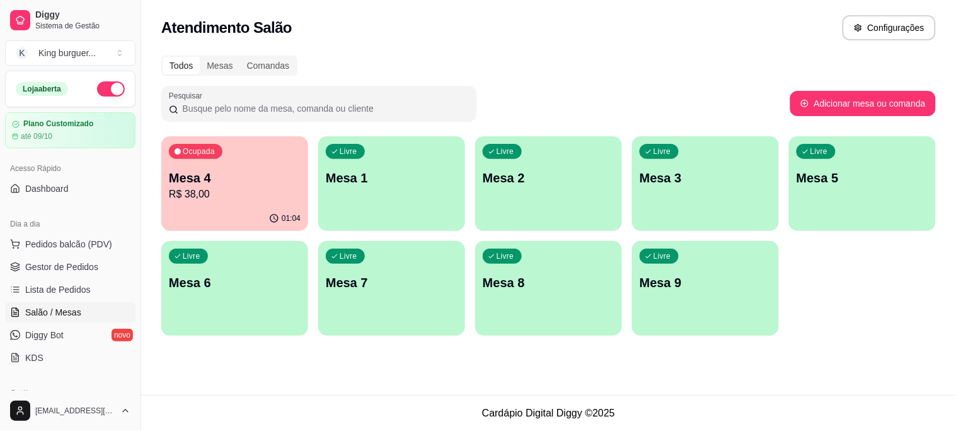
click at [255, 180] on p "Mesa 4" at bounding box center [235, 178] width 132 height 18
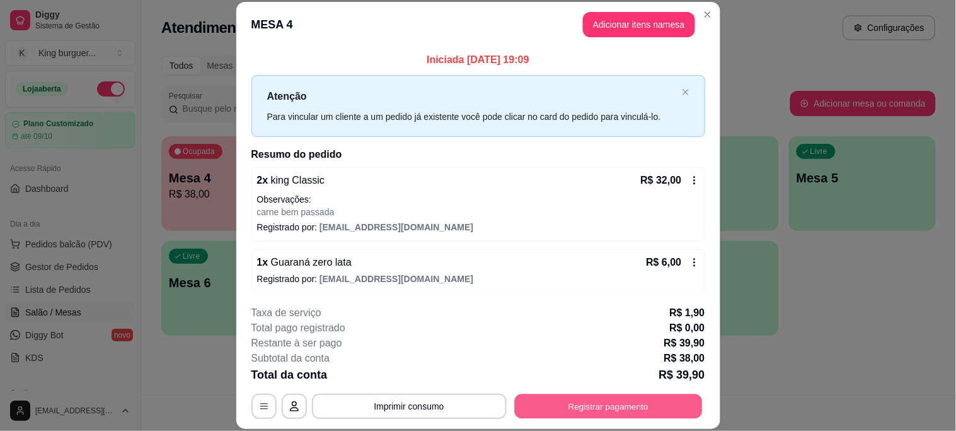
click at [581, 399] on button "Registrar pagamento" at bounding box center [608, 405] width 188 height 25
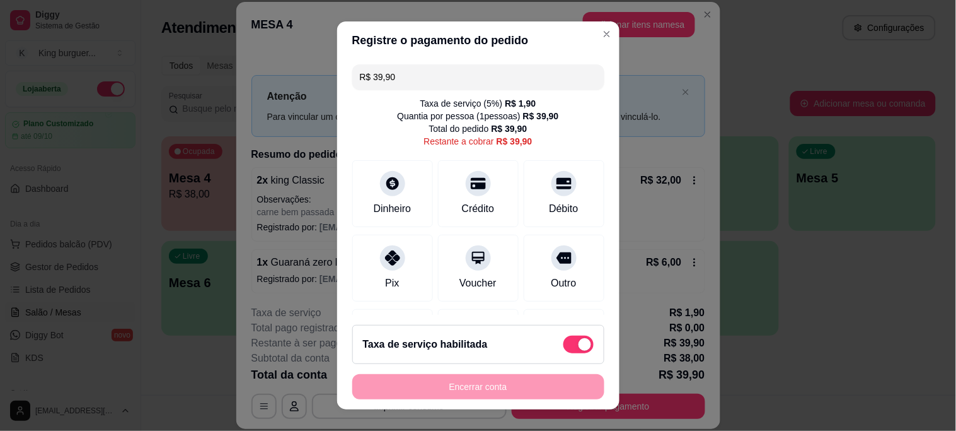
click at [564, 339] on span at bounding box center [579, 344] width 30 height 18
click at [563, 346] on input "checkbox" at bounding box center [567, 350] width 8 height 8
checkbox input "true"
type input "R$ 38,00"
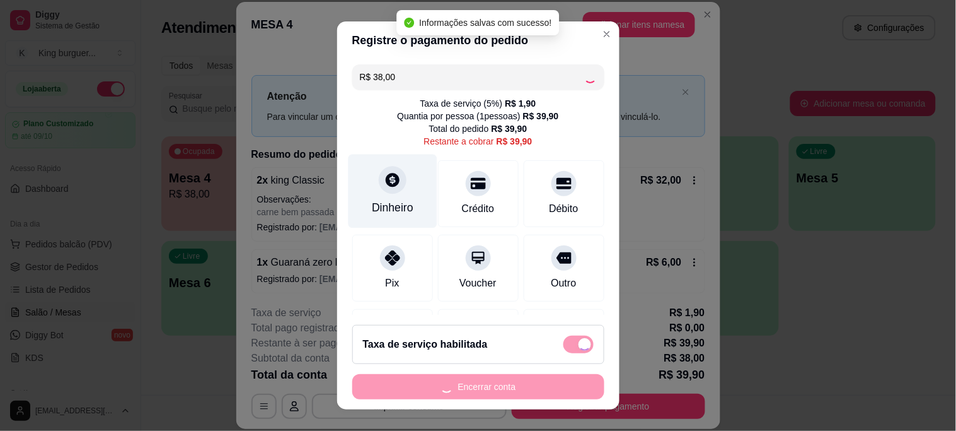
checkbox input "false"
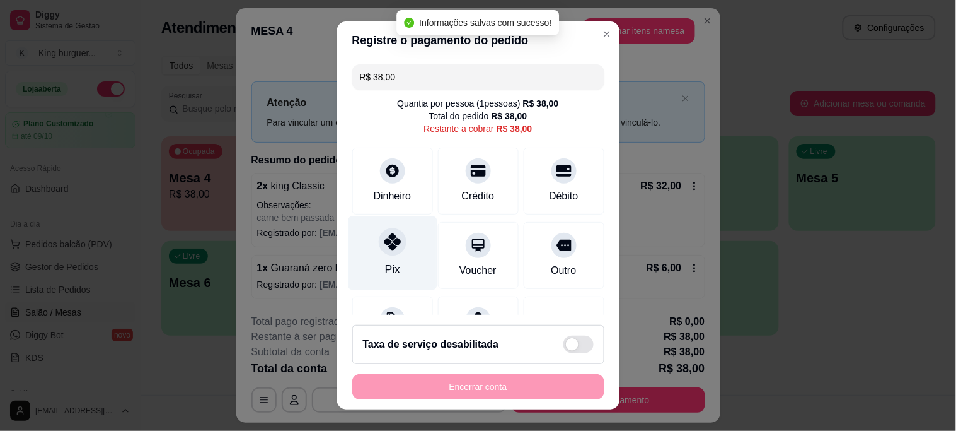
click at [384, 235] on icon at bounding box center [392, 241] width 16 height 16
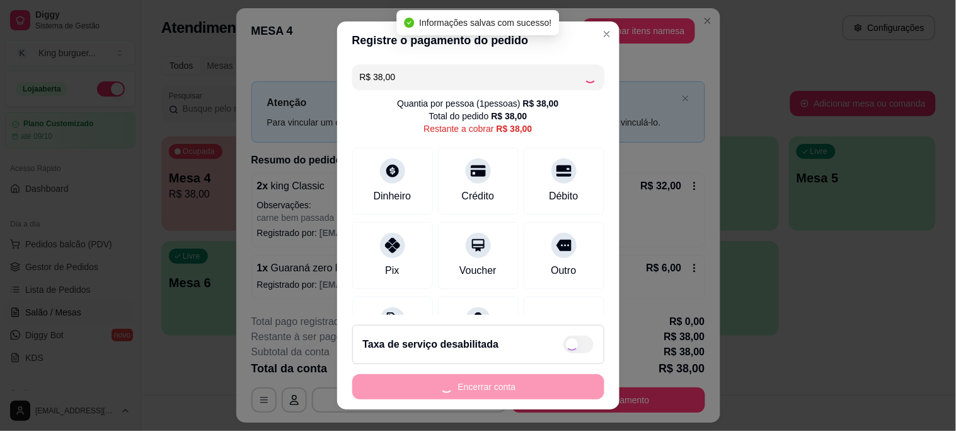
type input "R$ 0,00"
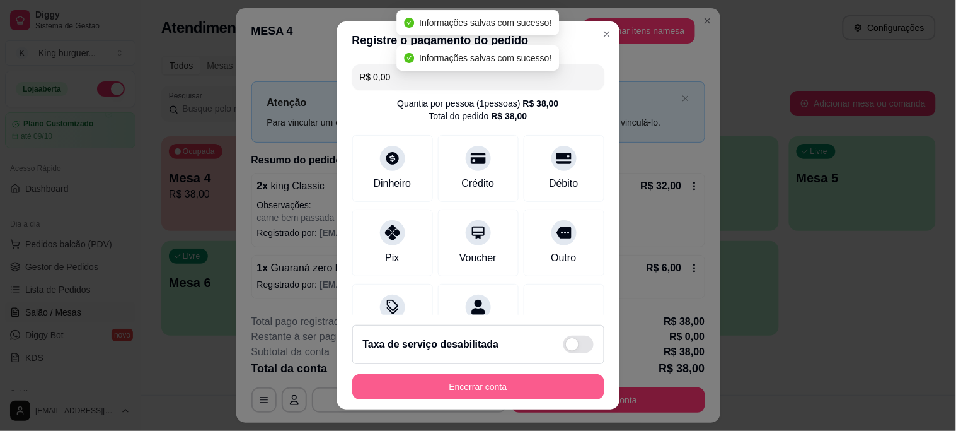
click at [481, 381] on button "Encerrar conta" at bounding box center [478, 386] width 252 height 25
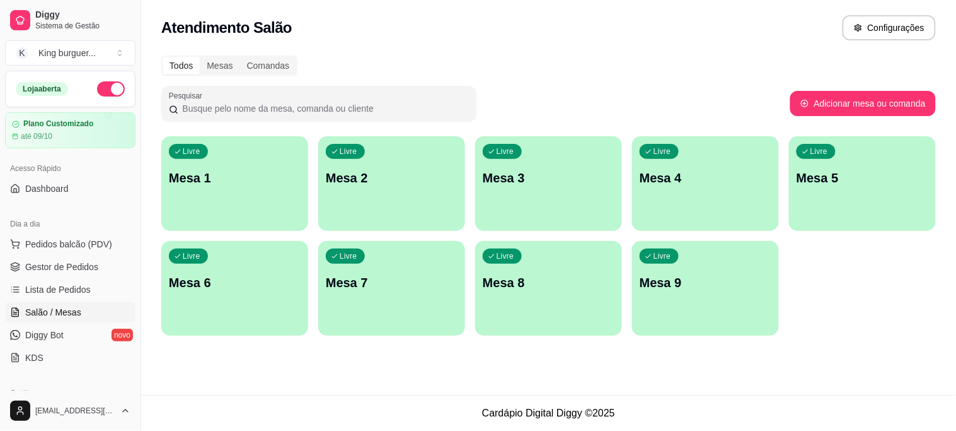
click at [90, 255] on ul "Pedidos balcão (PDV) Gestor de Pedidos Lista de Pedidos Salão / Mesas Diggy Bot…" at bounding box center [70, 301] width 130 height 134
click at [95, 261] on span "Gestor de Pedidos" at bounding box center [61, 266] width 73 height 13
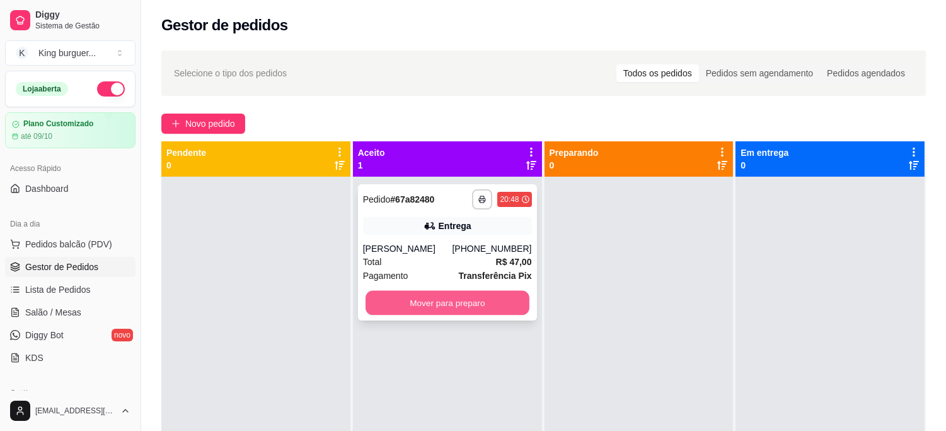
click at [494, 296] on button "Mover para preparo" at bounding box center [448, 303] width 164 height 25
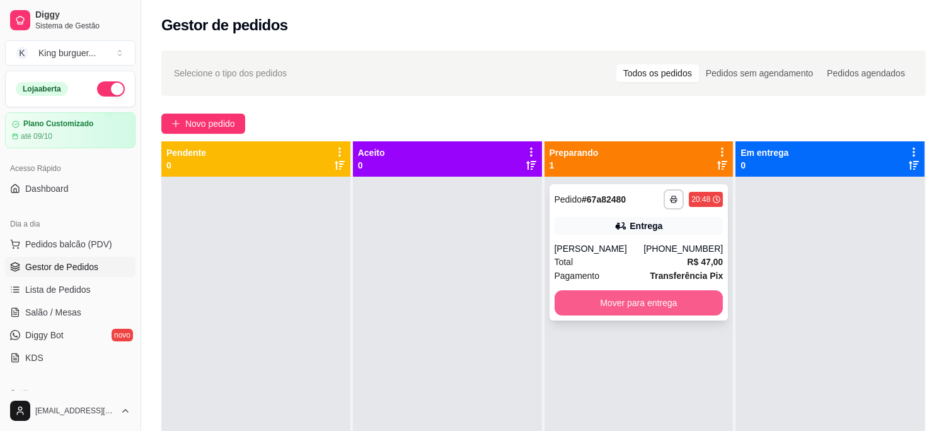
click at [571, 300] on button "Mover para entrega" at bounding box center [639, 302] width 169 height 25
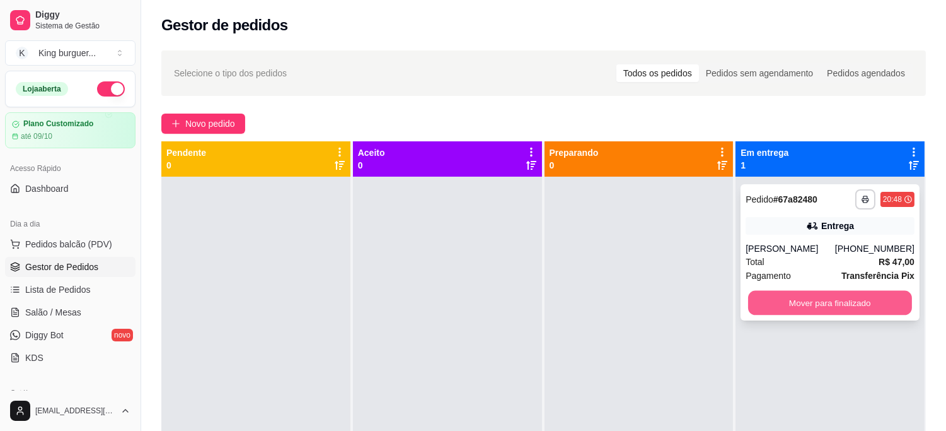
click at [748, 304] on button "Mover para finalizado" at bounding box center [830, 303] width 164 height 25
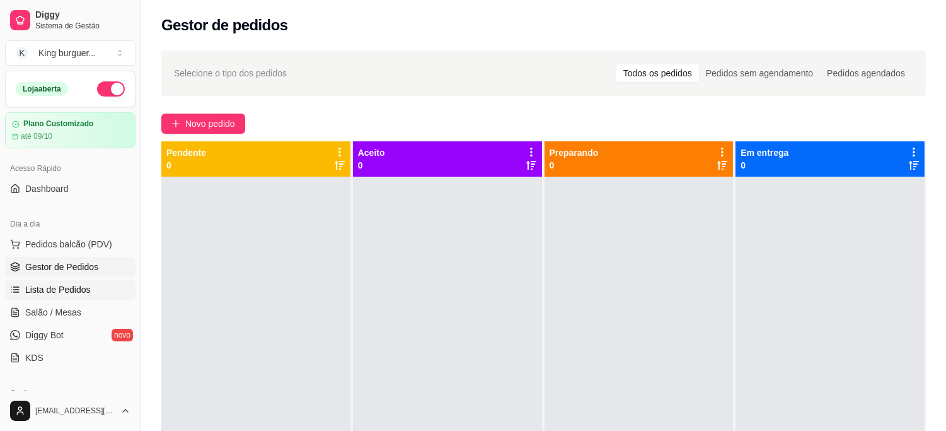
click at [79, 293] on span "Lista de Pedidos" at bounding box center [58, 289] width 66 height 13
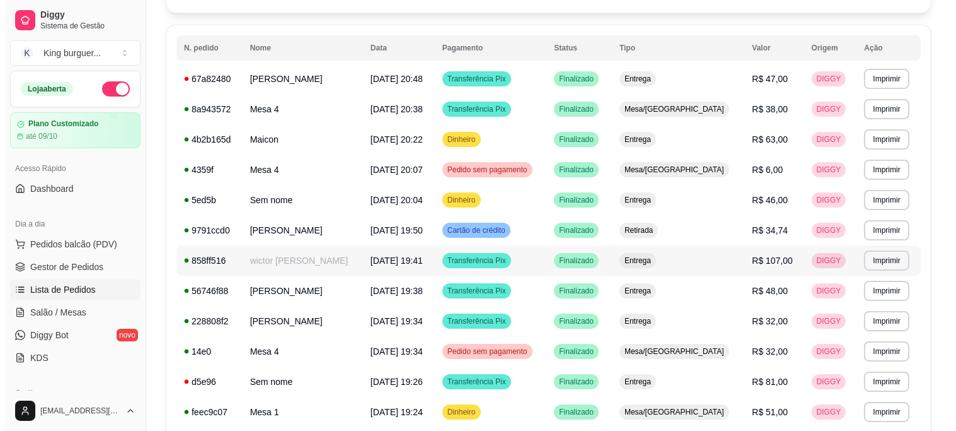
scroll to position [140, 0]
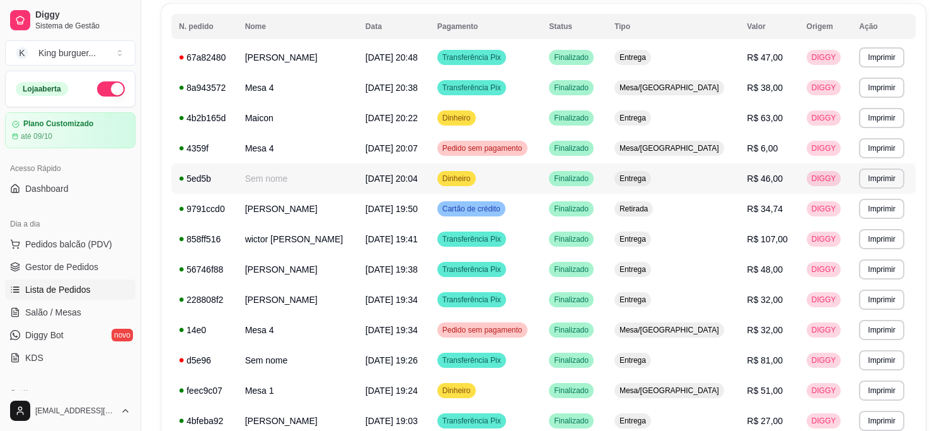
click at [759, 178] on span "R$ 46,00" at bounding box center [765, 178] width 36 height 10
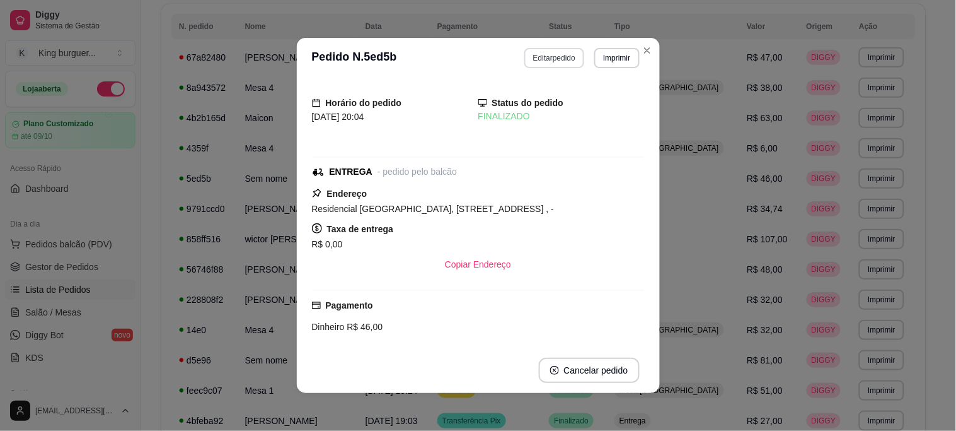
click at [558, 55] on button "Editar pedido" at bounding box center [555, 58] width 60 height 20
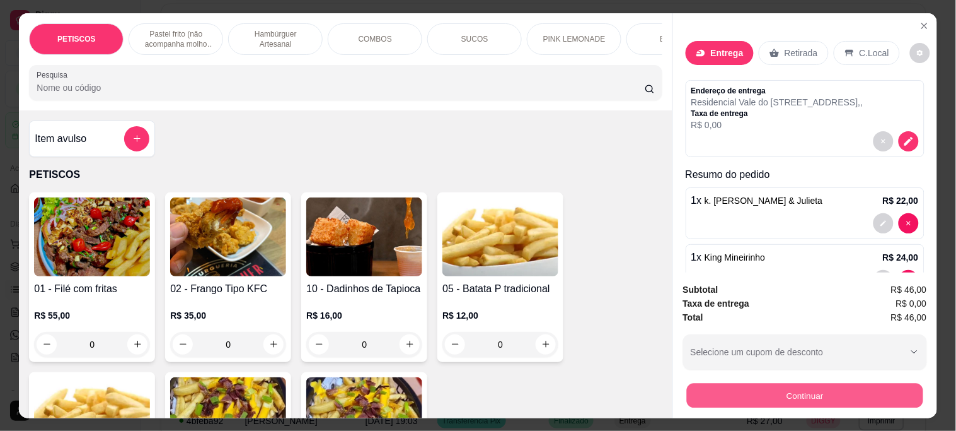
click at [747, 390] on button "Continuar" at bounding box center [805, 395] width 236 height 25
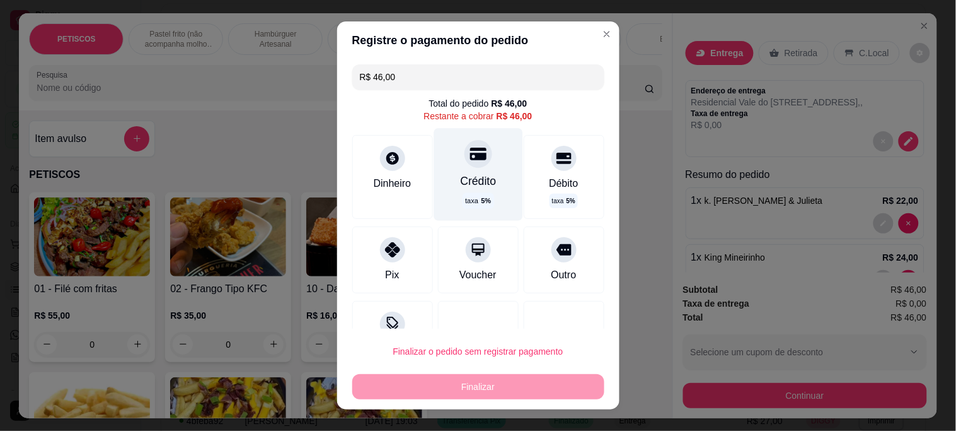
drag, startPoint x: 467, startPoint y: 153, endPoint x: 470, endPoint y: 171, distance: 18.6
click at [470, 153] on icon at bounding box center [478, 154] width 16 height 16
type input "R$ 0,00"
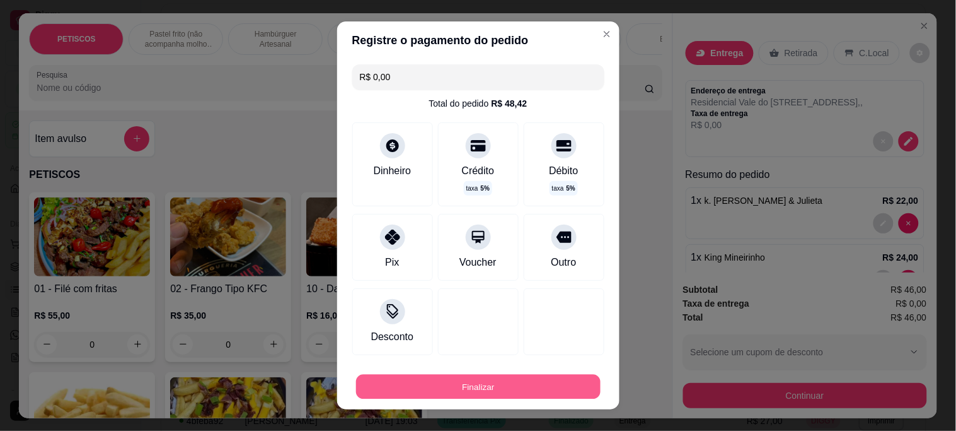
click at [517, 388] on button "Finalizar" at bounding box center [478, 386] width 245 height 25
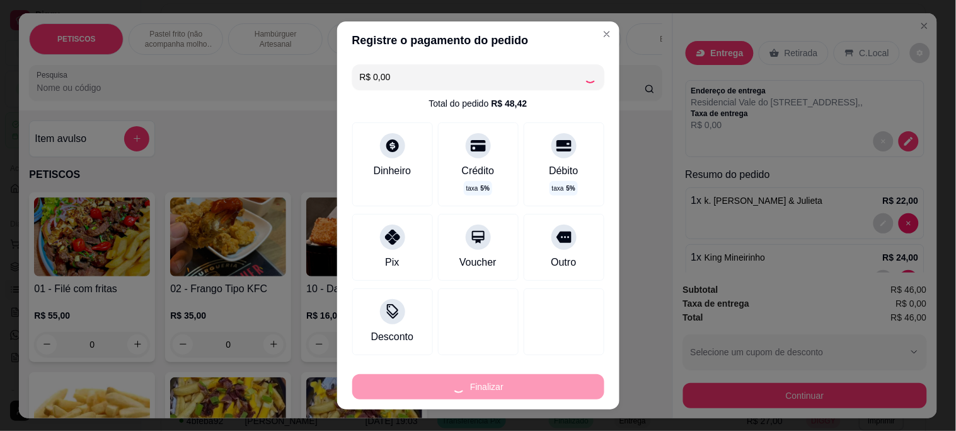
type input "0"
type input "-R$ 46,00"
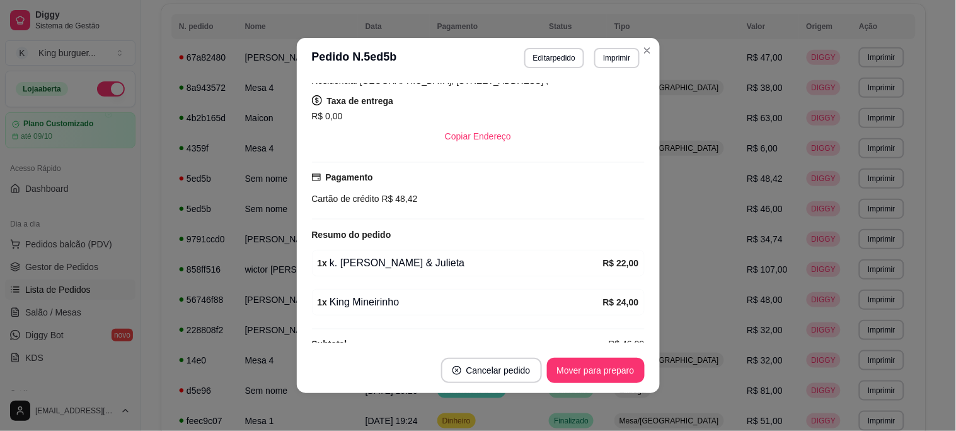
scroll to position [233, 0]
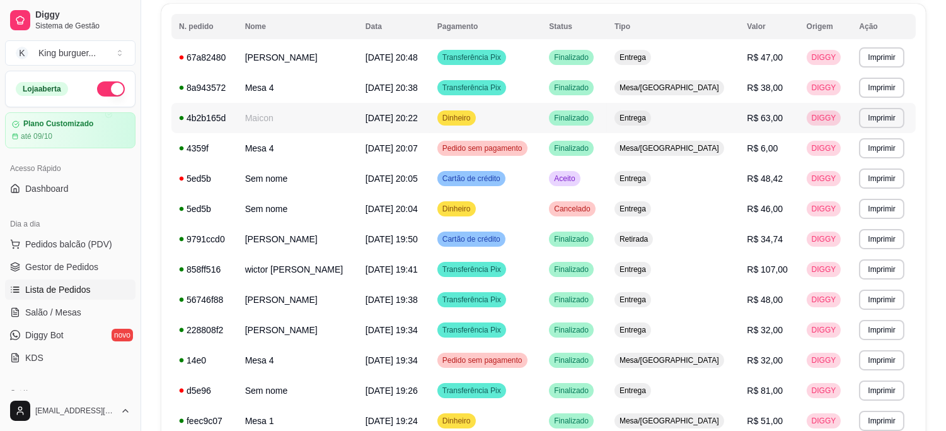
click at [765, 122] on span "R$ 63,00" at bounding box center [765, 118] width 36 height 10
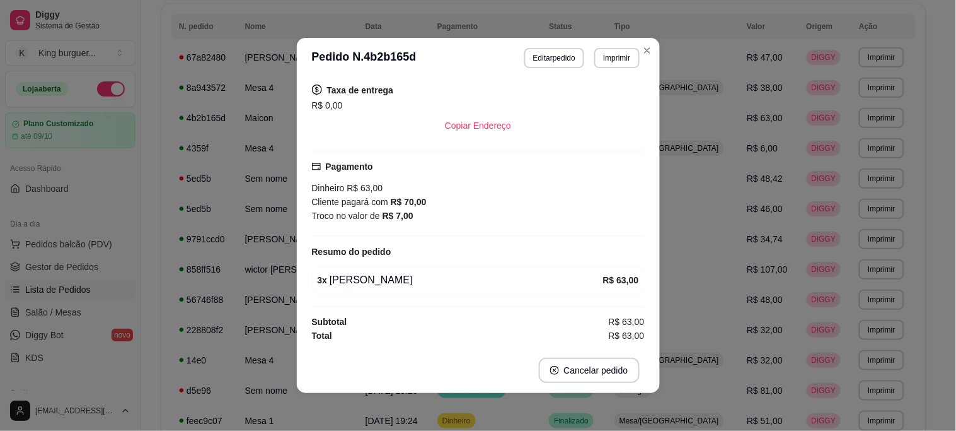
scroll to position [0, 0]
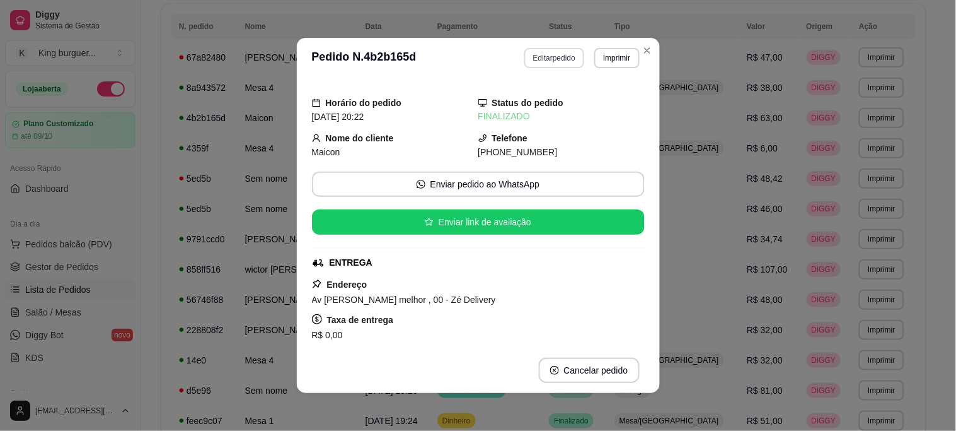
click at [555, 59] on button "Editar pedido" at bounding box center [555, 58] width 60 height 20
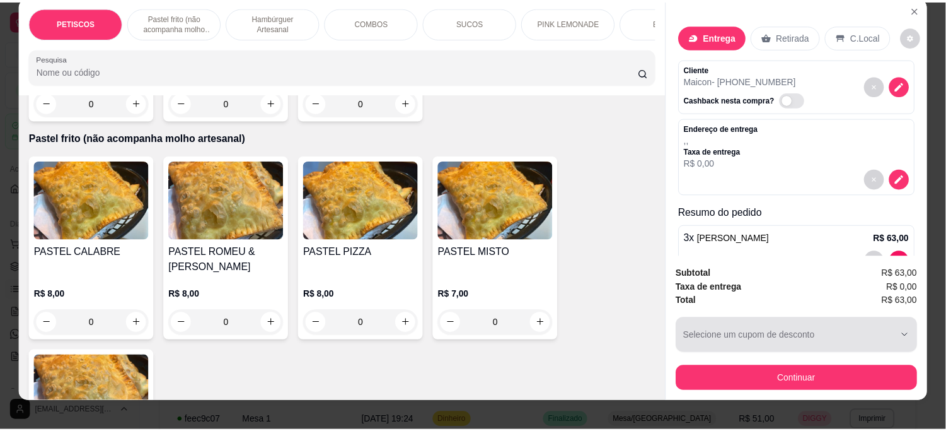
scroll to position [33, 0]
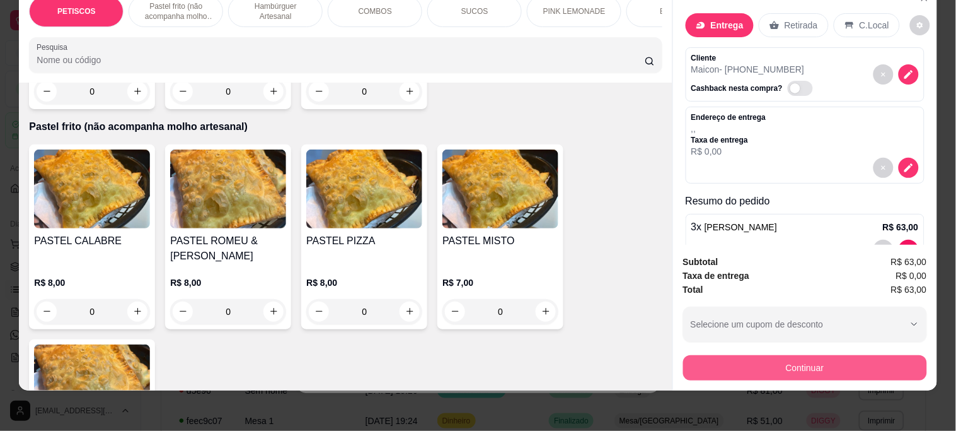
click at [712, 355] on button "Continuar" at bounding box center [805, 367] width 244 height 25
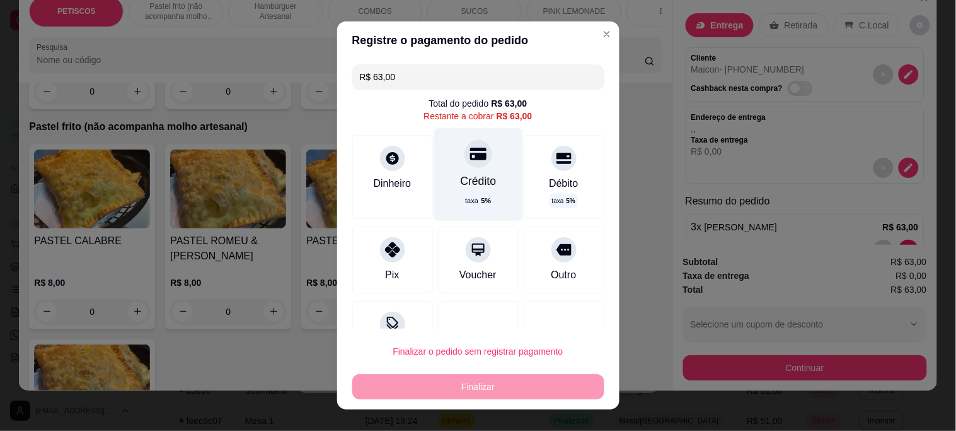
click at [470, 149] on icon at bounding box center [478, 154] width 16 height 13
type input "R$ 0,00"
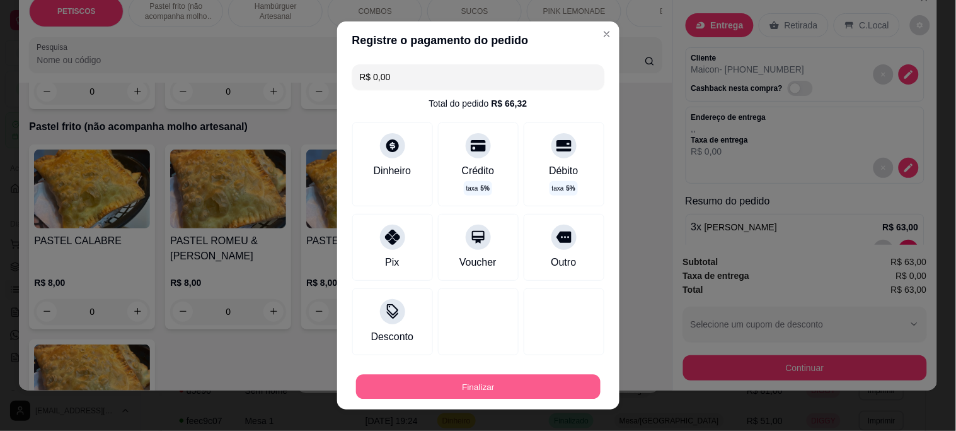
click at [507, 388] on button "Finalizar" at bounding box center [478, 386] width 245 height 25
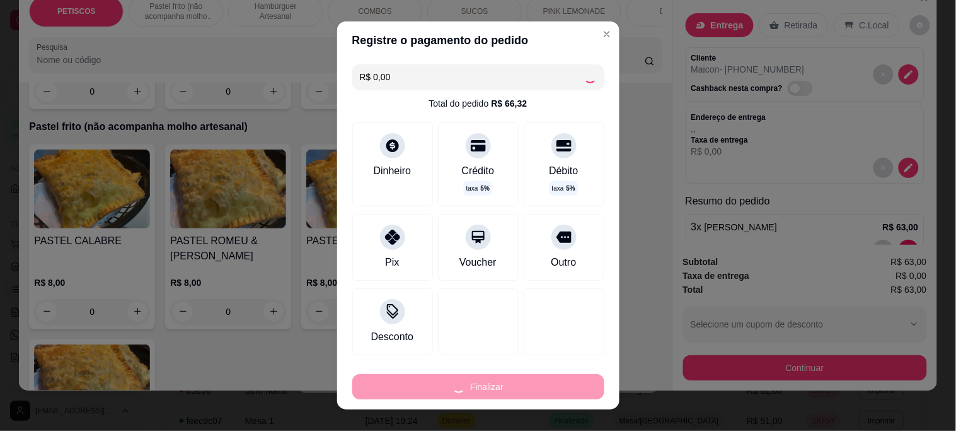
type input "0"
type input "-R$ 63,00"
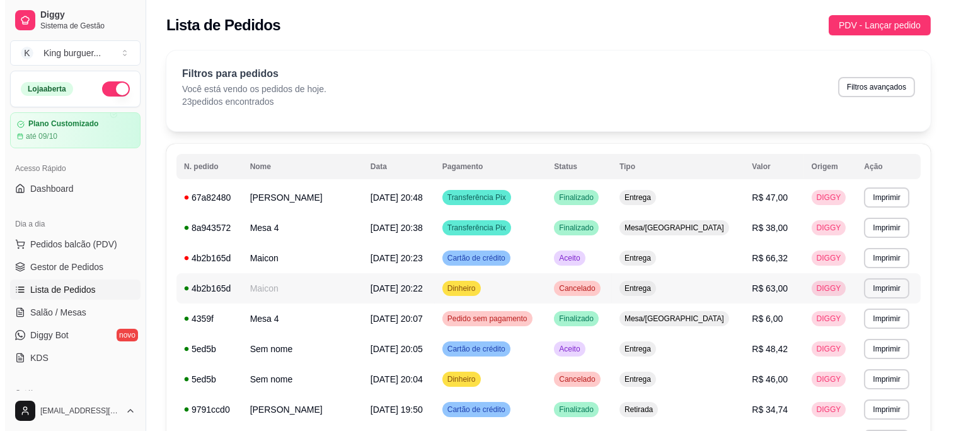
scroll to position [70, 0]
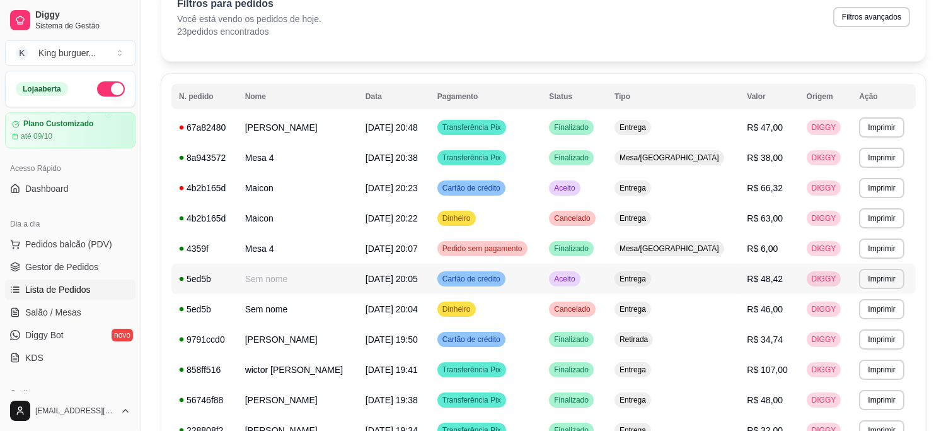
click at [765, 274] on span "R$ 48,42" at bounding box center [765, 279] width 36 height 10
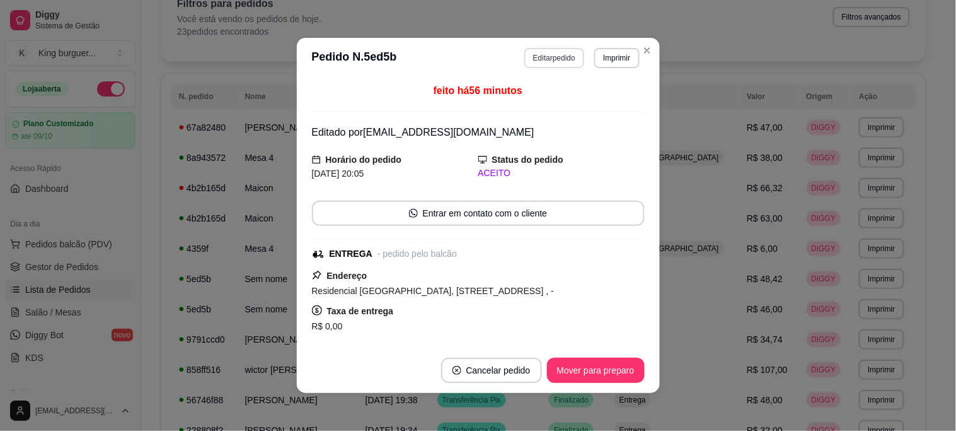
click at [525, 55] on button "Editar pedido" at bounding box center [555, 58] width 60 height 20
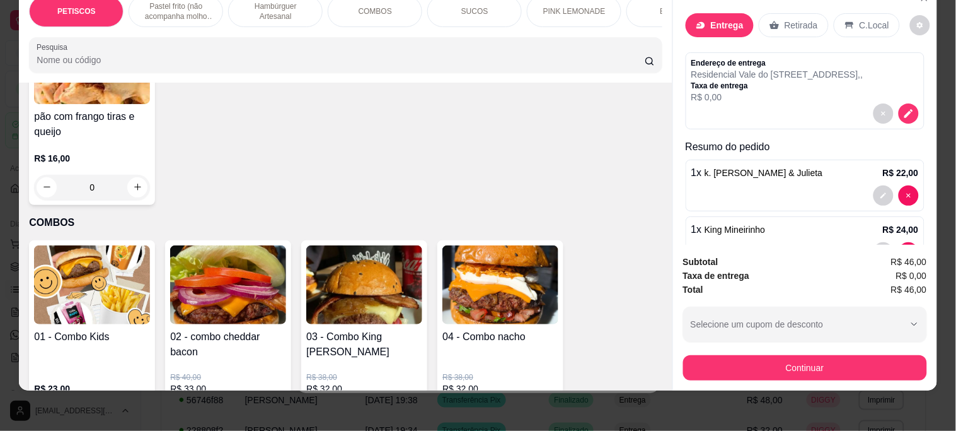
scroll to position [1961, 0]
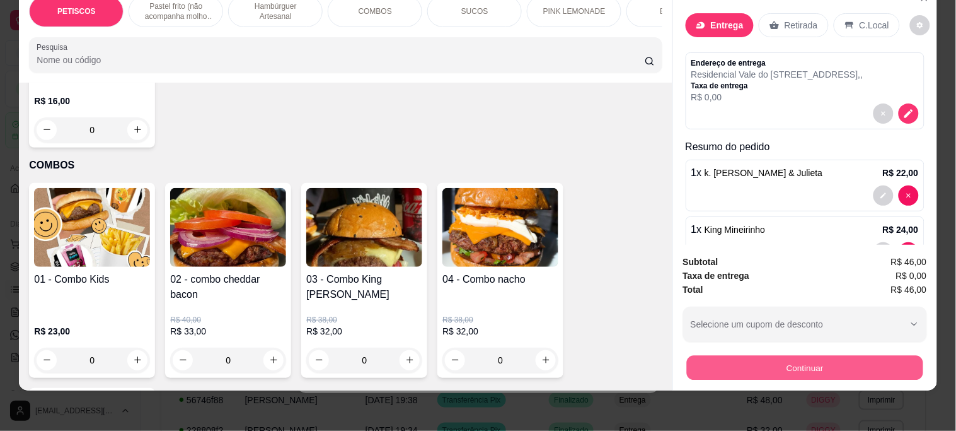
click at [717, 362] on button "Continuar" at bounding box center [805, 367] width 236 height 25
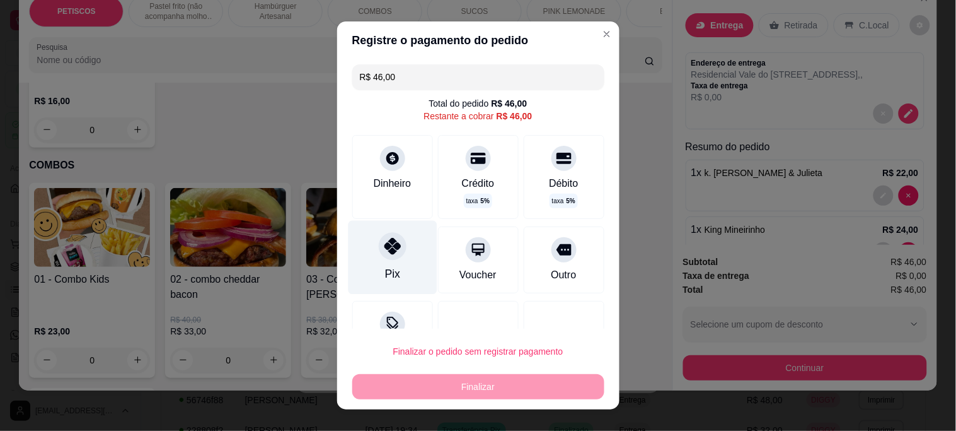
click at [384, 248] on icon at bounding box center [392, 246] width 16 height 16
type input "R$ 0,00"
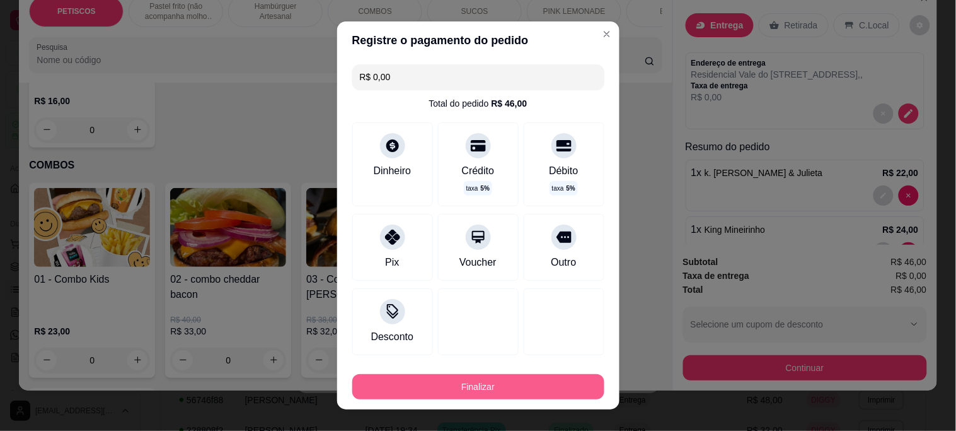
click at [461, 393] on button "Finalizar" at bounding box center [478, 386] width 252 height 25
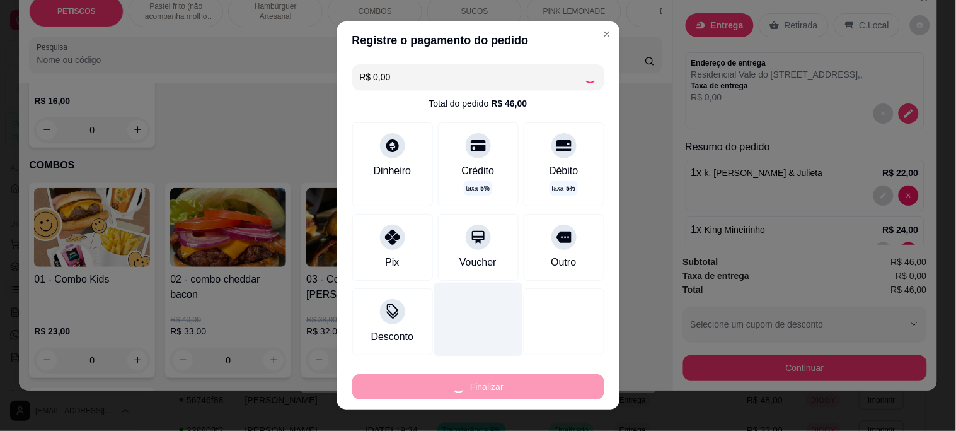
type input "0"
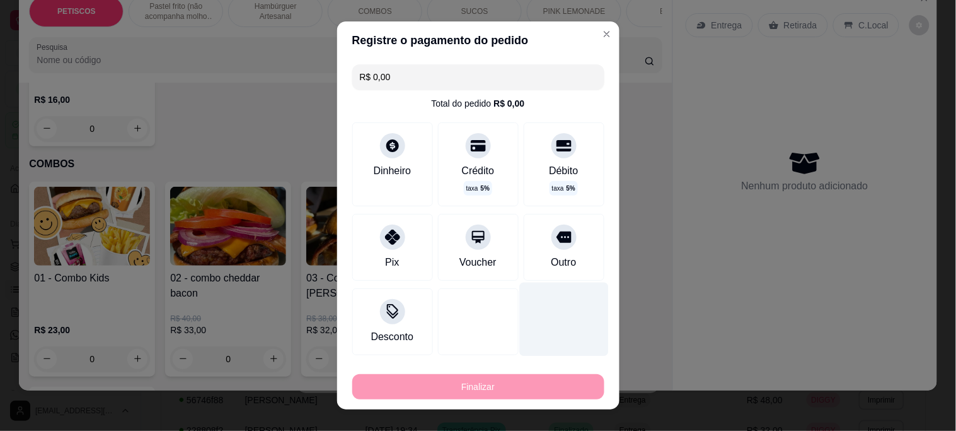
type input "-R$ 46,00"
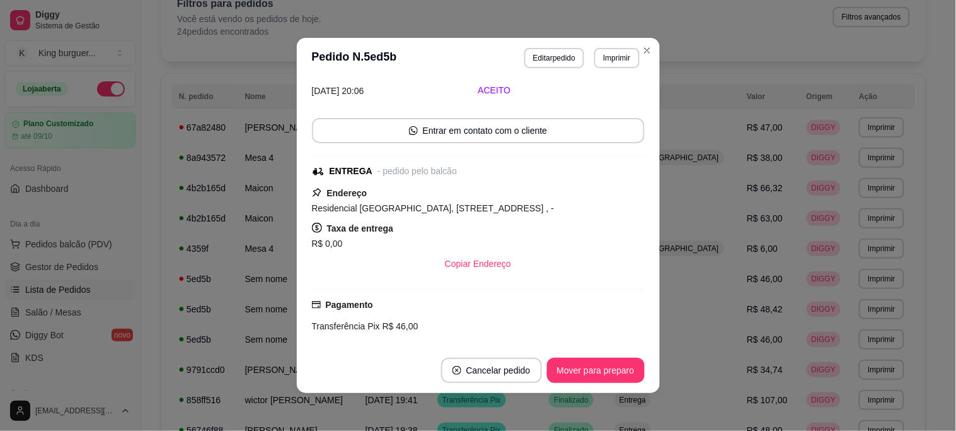
scroll to position [233, 0]
